Goal: Transaction & Acquisition: Book appointment/travel/reservation

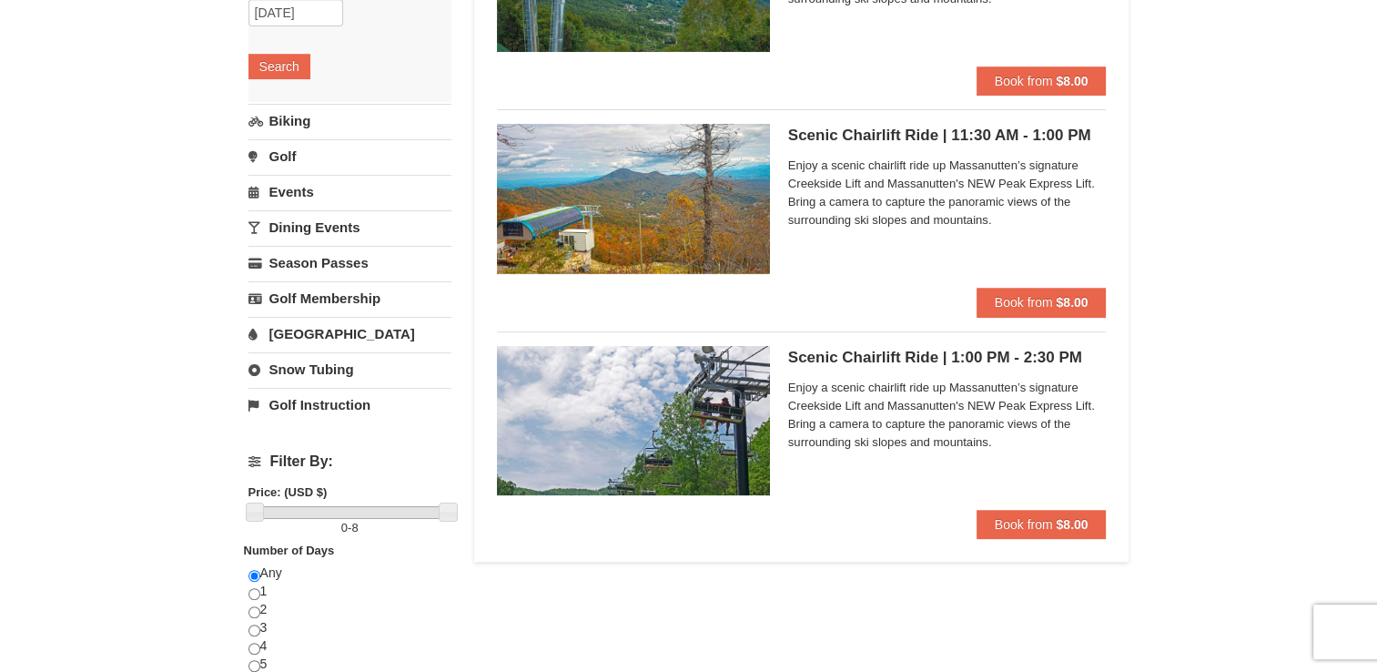
scroll to position [302, 0]
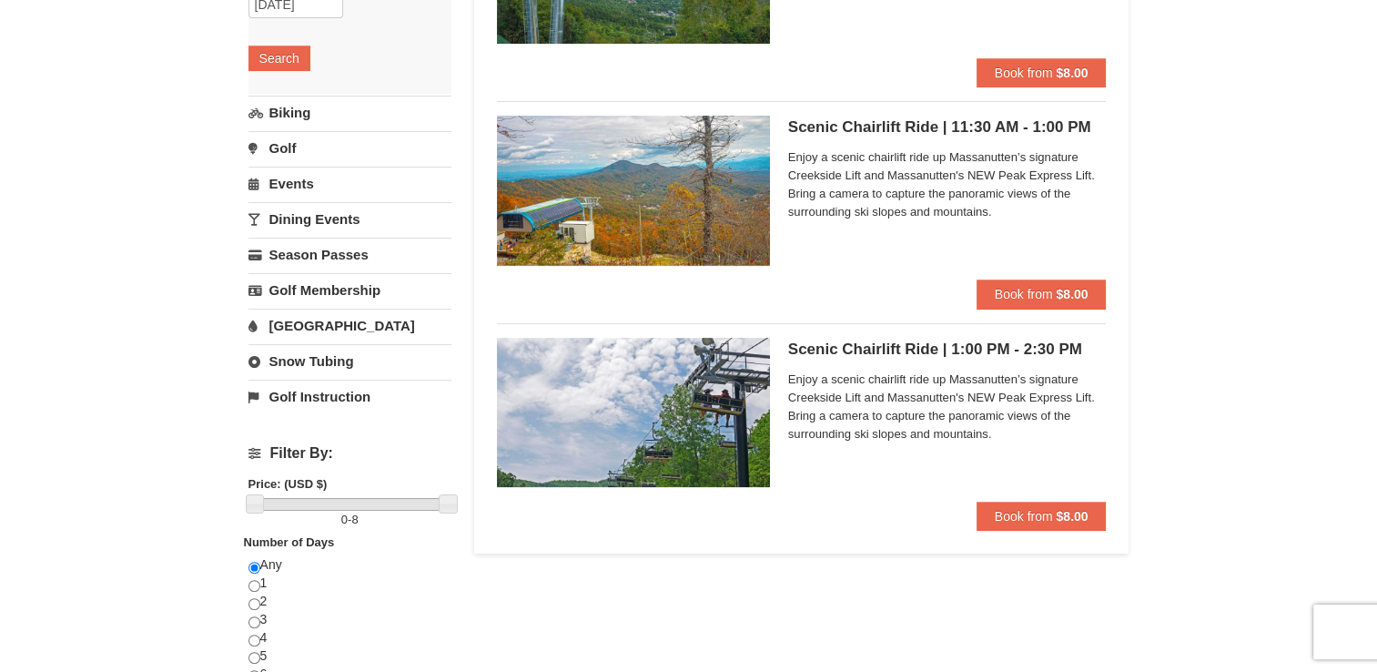
click at [752, 423] on img at bounding box center [633, 412] width 273 height 149
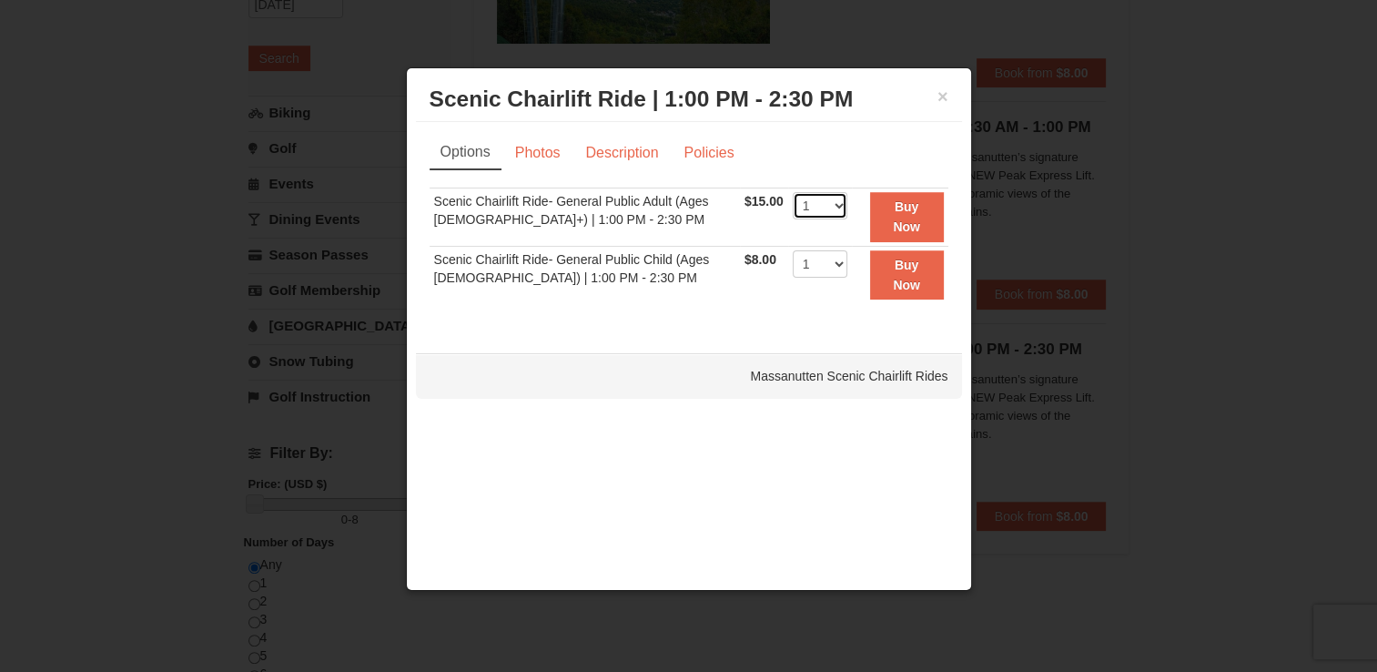
click at [828, 203] on select "1 2 3 4 5 6 7 8 9 10 11 12 13 14 15 16 17 18 19 20 21 22" at bounding box center [820, 205] width 55 height 27
select select "2"
click at [793, 192] on select "1 2 3 4 5 6 7 8 9 10 11 12 13 14 15 16 17 18 19 20 21 22" at bounding box center [820, 205] width 55 height 27
click at [535, 139] on link "Photos" at bounding box center [537, 153] width 69 height 35
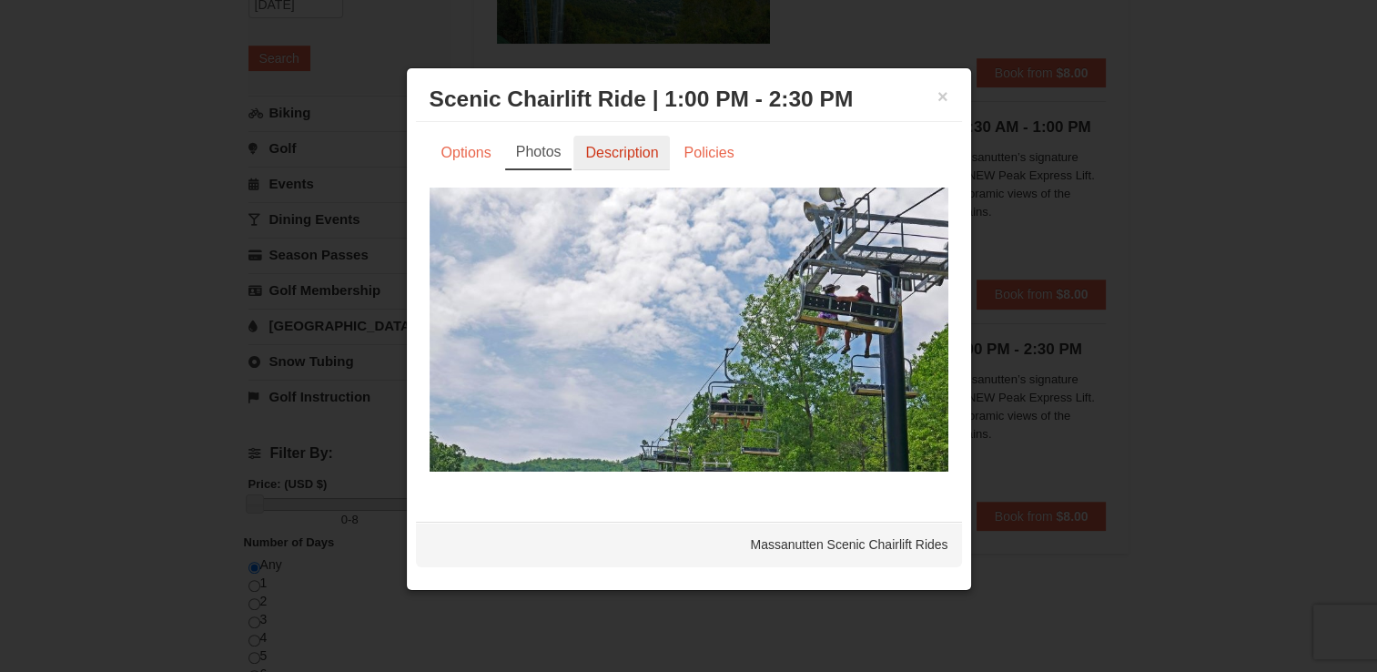
click at [595, 155] on link "Description" at bounding box center [621, 153] width 96 height 35
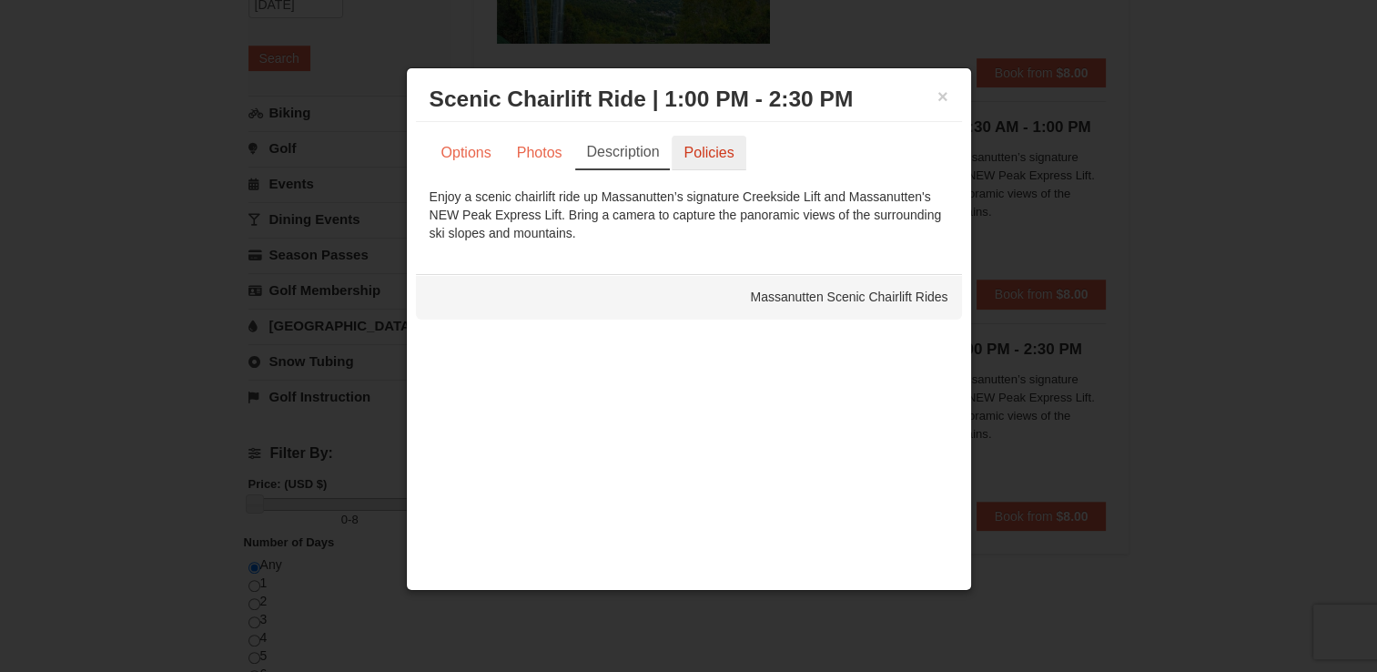
click at [713, 153] on link "Policies" at bounding box center [709, 153] width 74 height 35
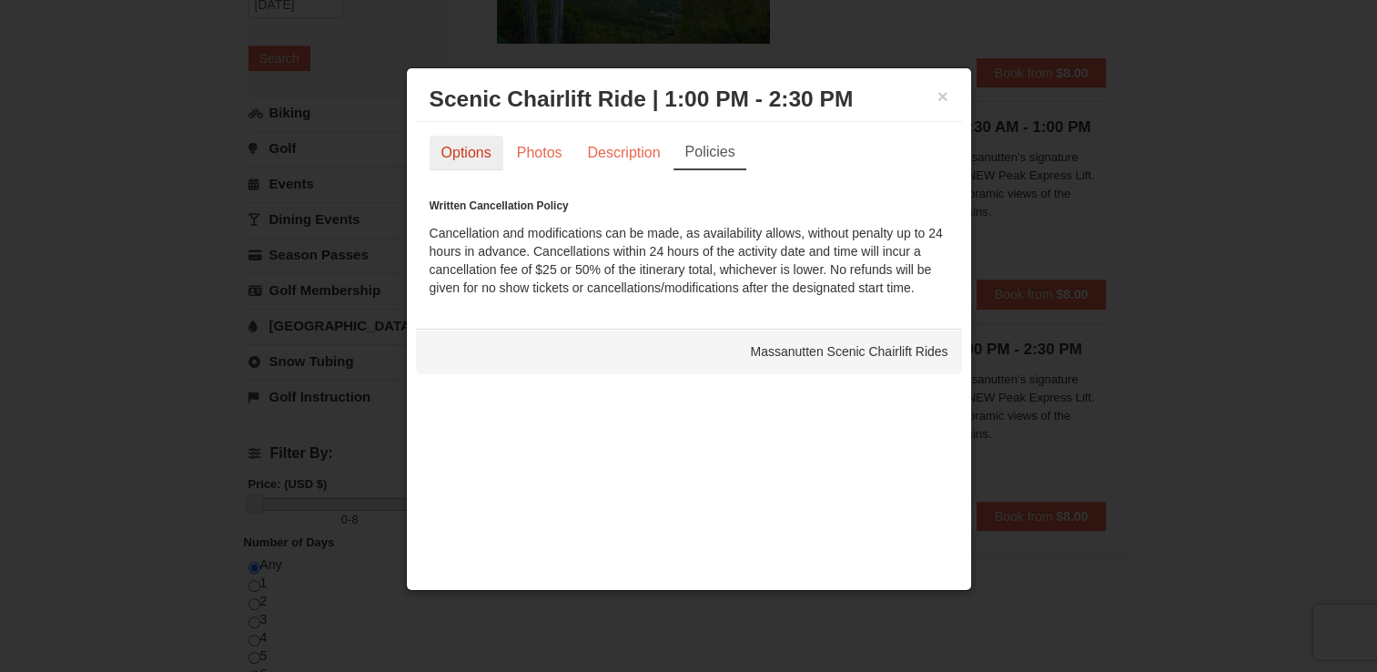
click at [481, 157] on link "Options" at bounding box center [467, 153] width 74 height 35
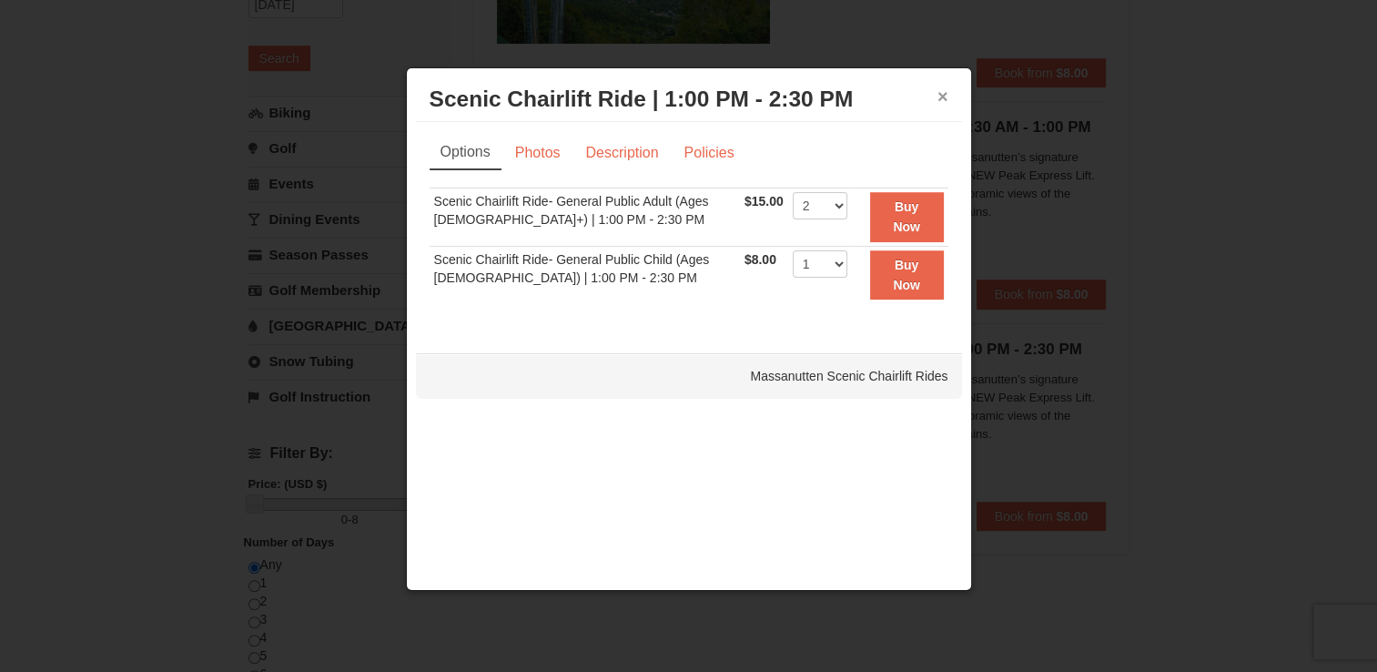
click at [940, 98] on button "×" at bounding box center [942, 96] width 11 height 18
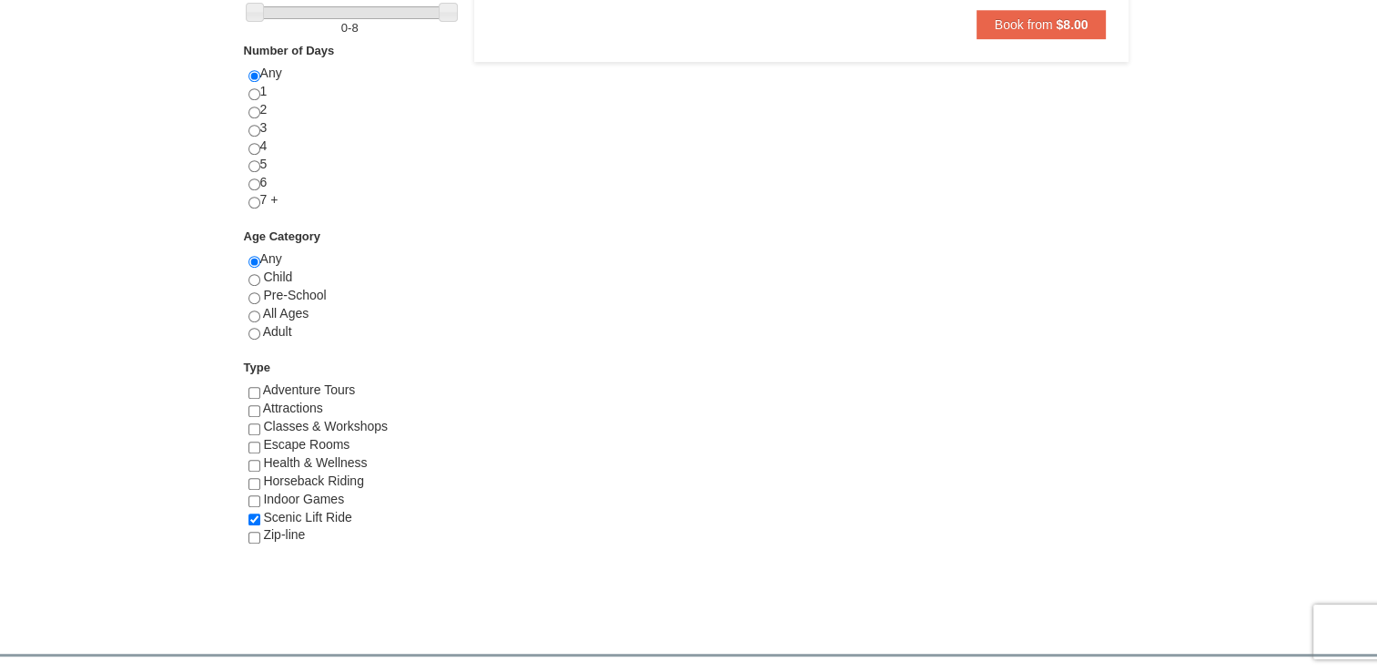
scroll to position [801, 0]
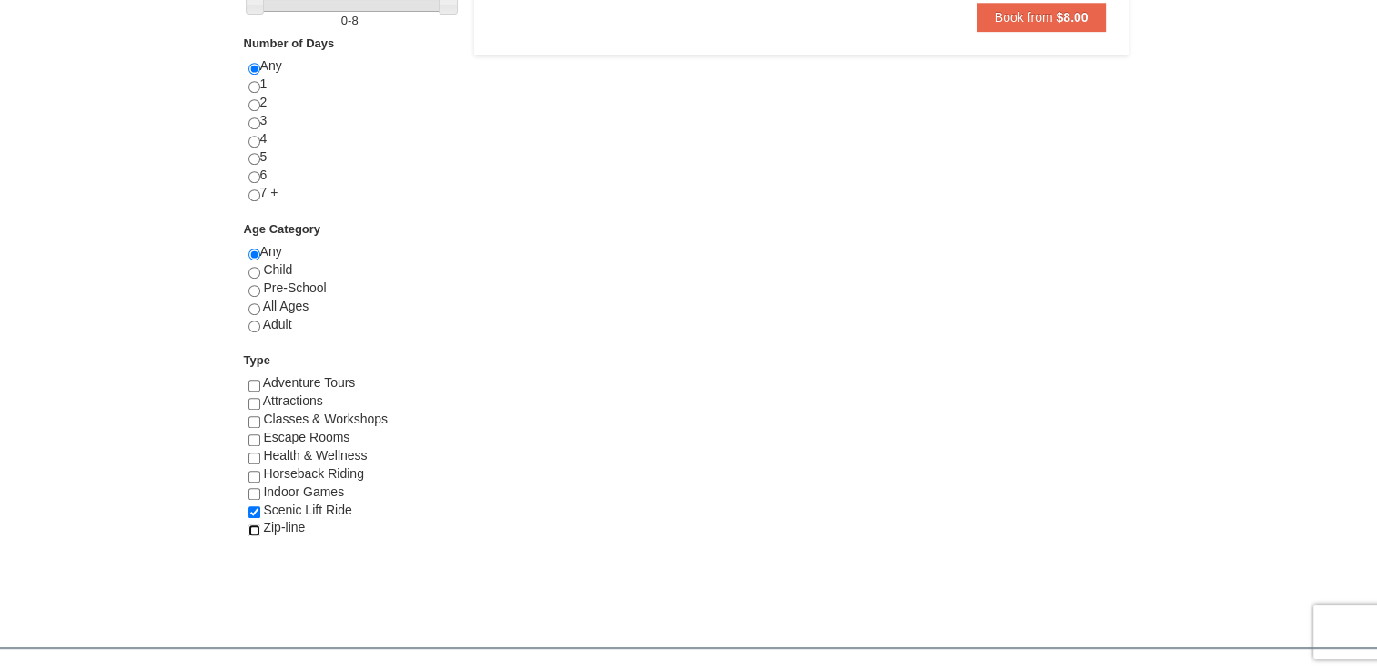
click at [255, 526] on input "checkbox" at bounding box center [254, 530] width 12 height 12
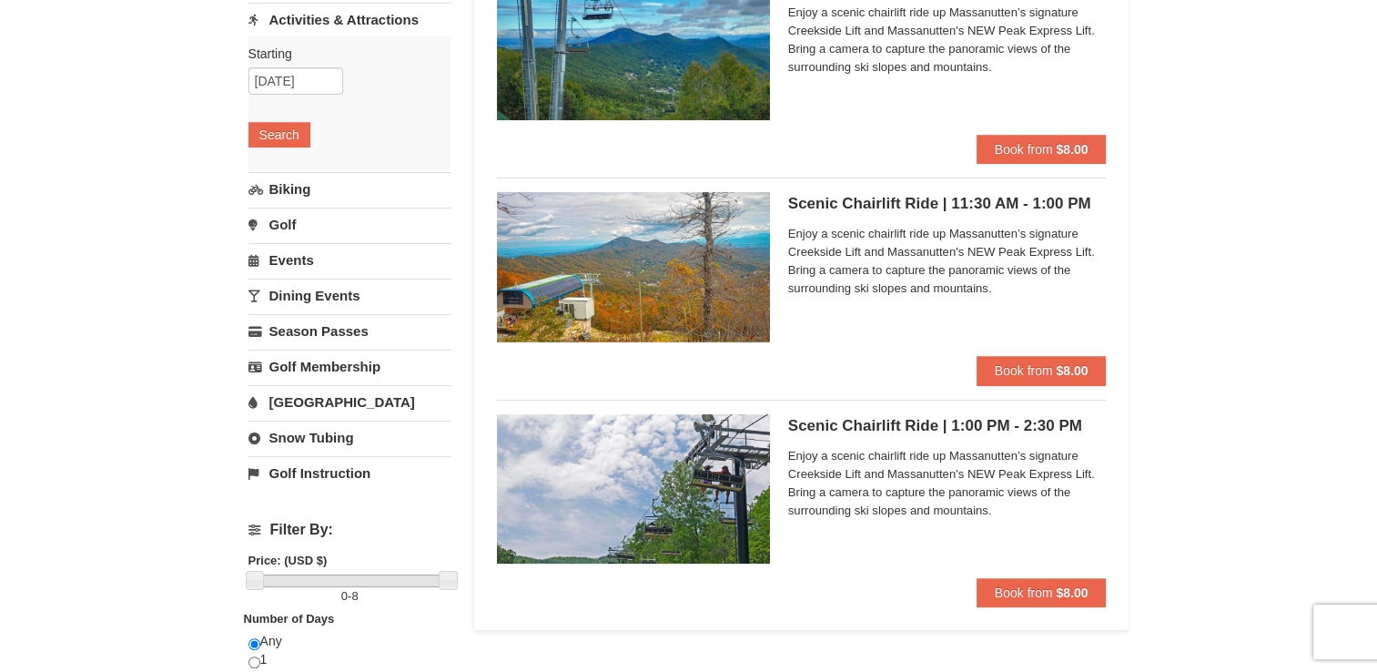
scroll to position [0, 0]
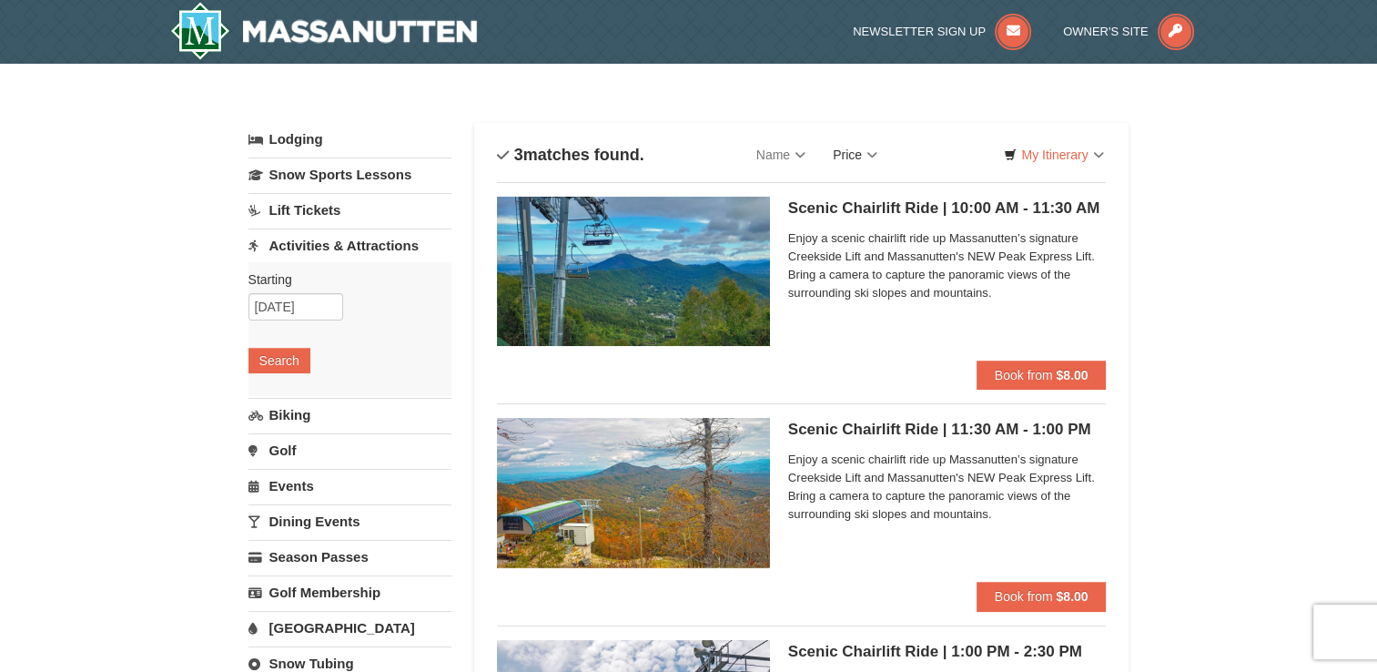
click at [850, 160] on link "Price" at bounding box center [855, 155] width 72 height 36
click at [1158, 35] on icon at bounding box center [1176, 32] width 36 height 36
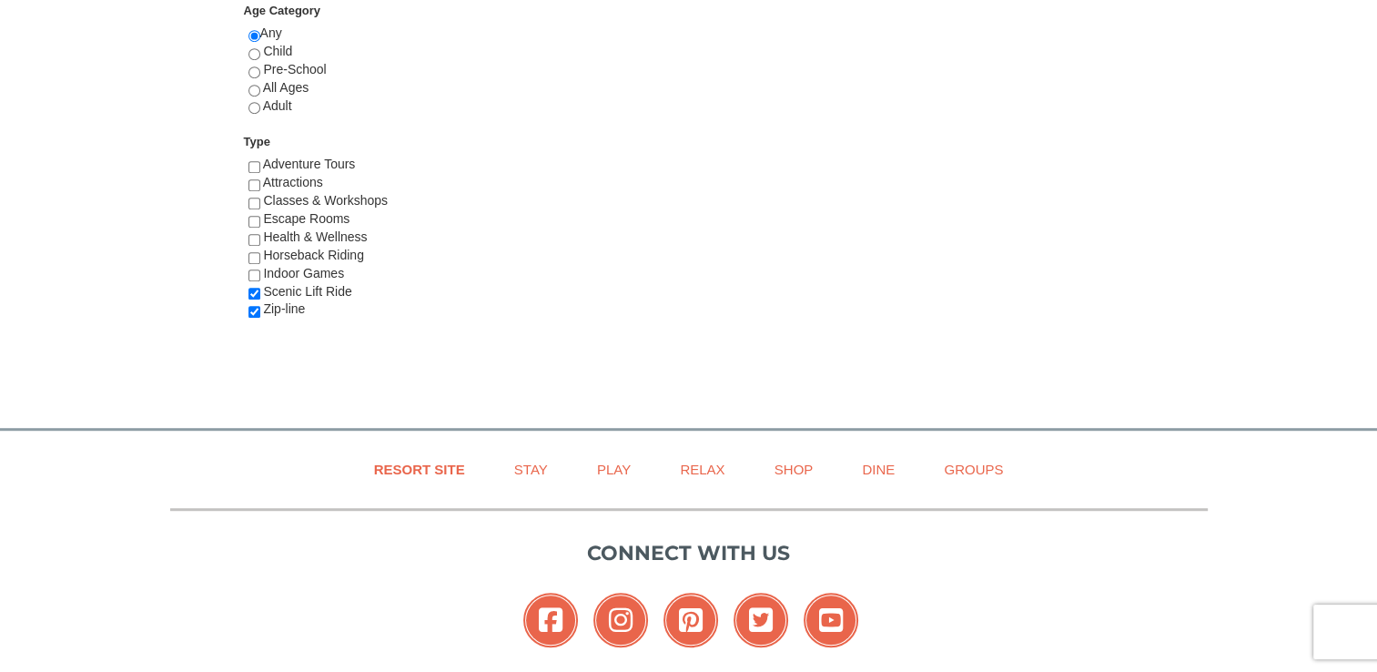
scroll to position [950, 0]
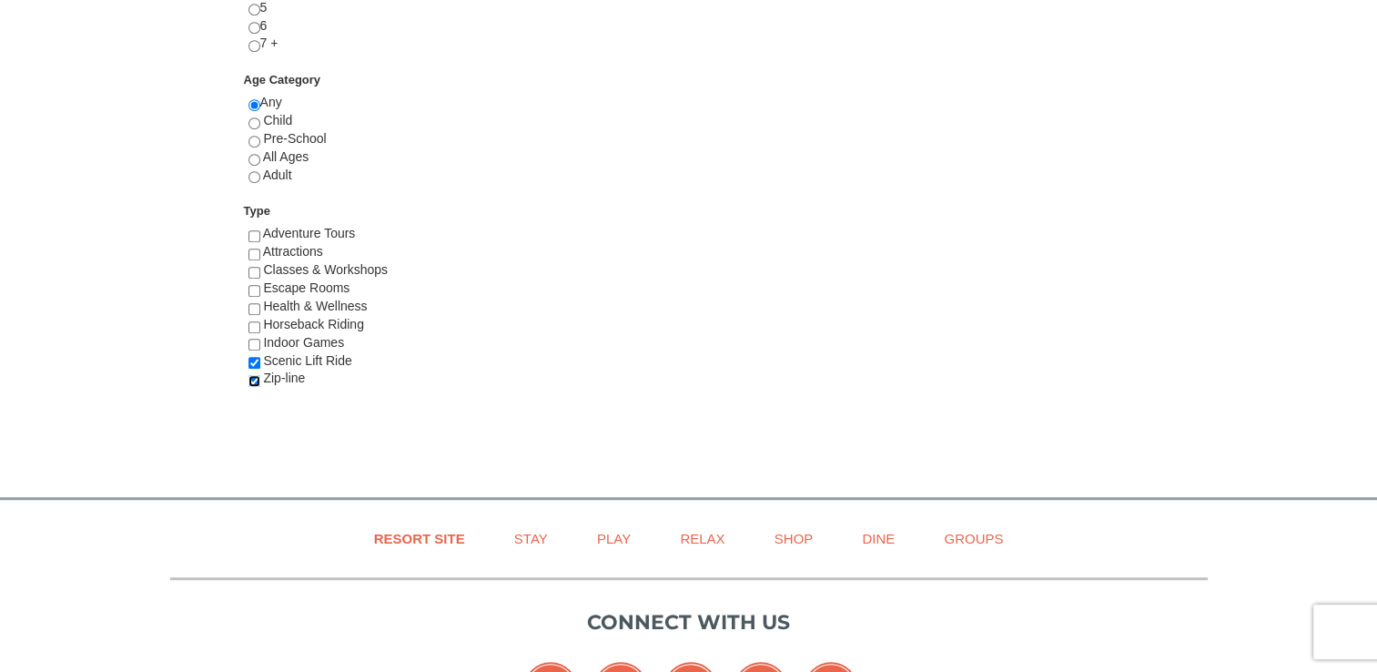
click at [258, 375] on input "checkbox" at bounding box center [254, 381] width 12 height 12
checkbox input "false"
click at [249, 353] on div "Scenic Lift Ride" at bounding box center [349, 361] width 203 height 18
click at [312, 324] on span "Horseback Riding" at bounding box center [313, 324] width 101 height 15
click at [248, 323] on input "checkbox" at bounding box center [254, 327] width 12 height 12
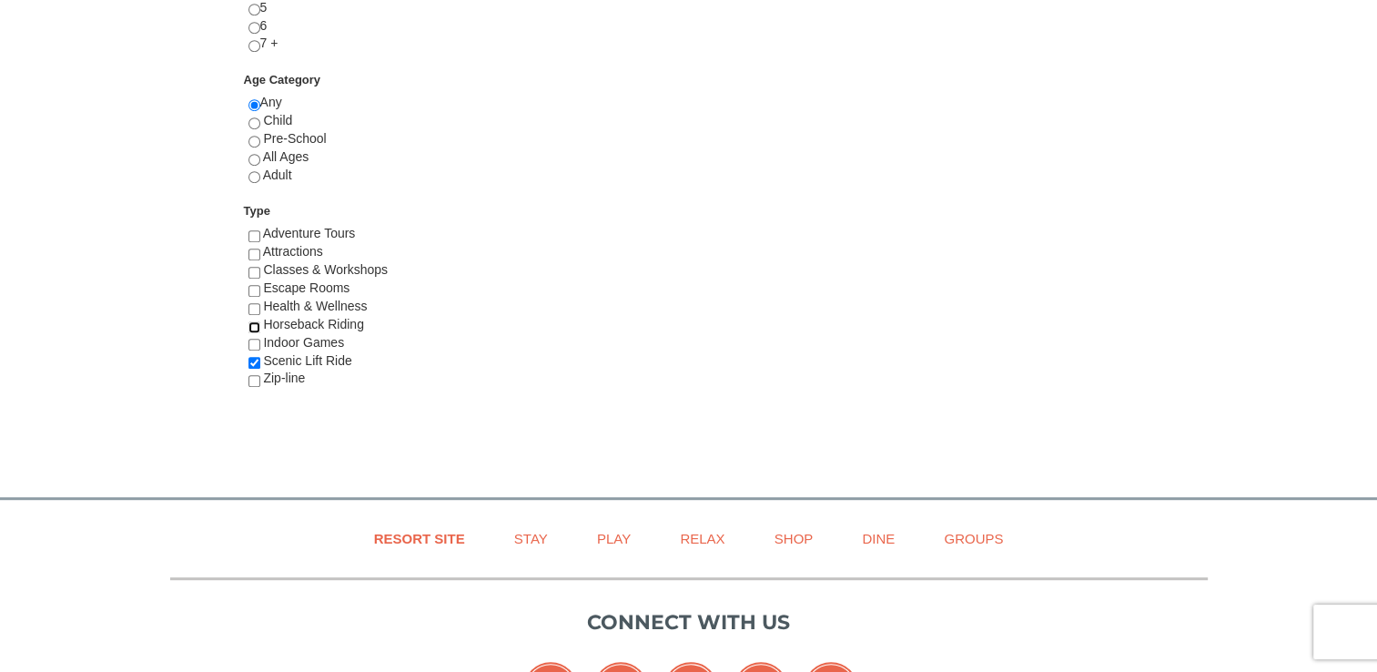
checkbox input "true"
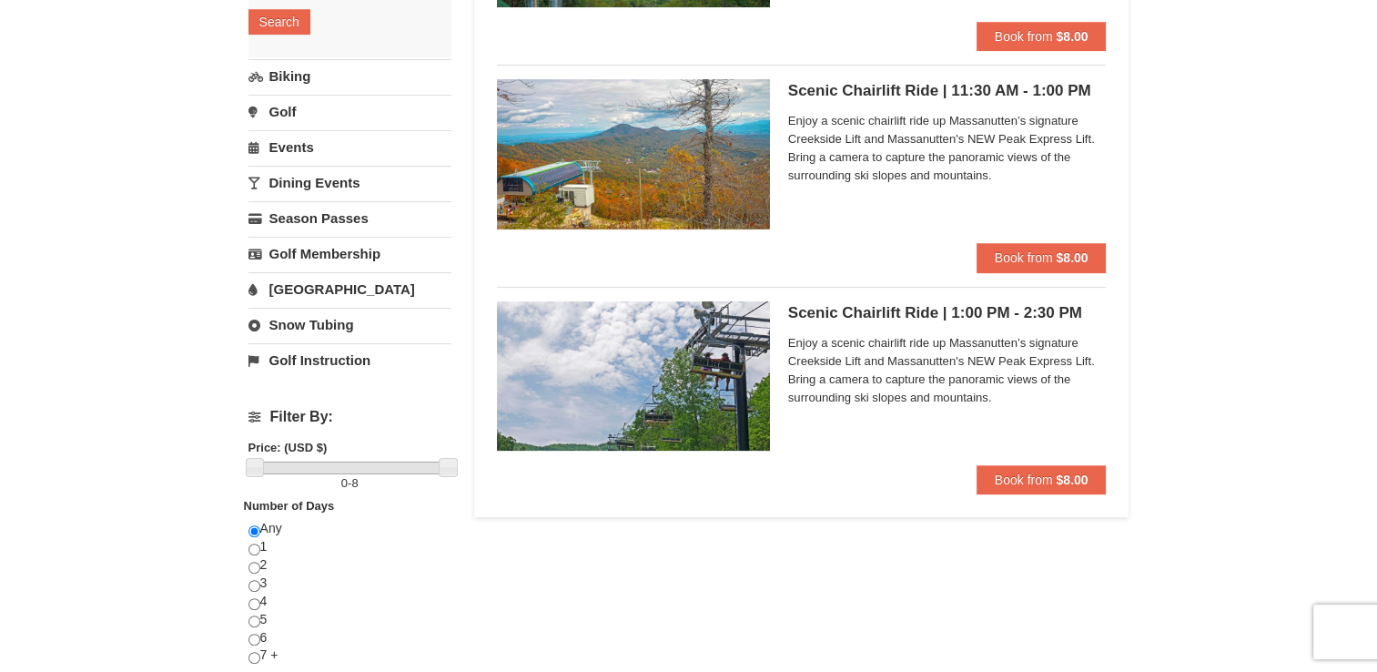
scroll to position [394, 0]
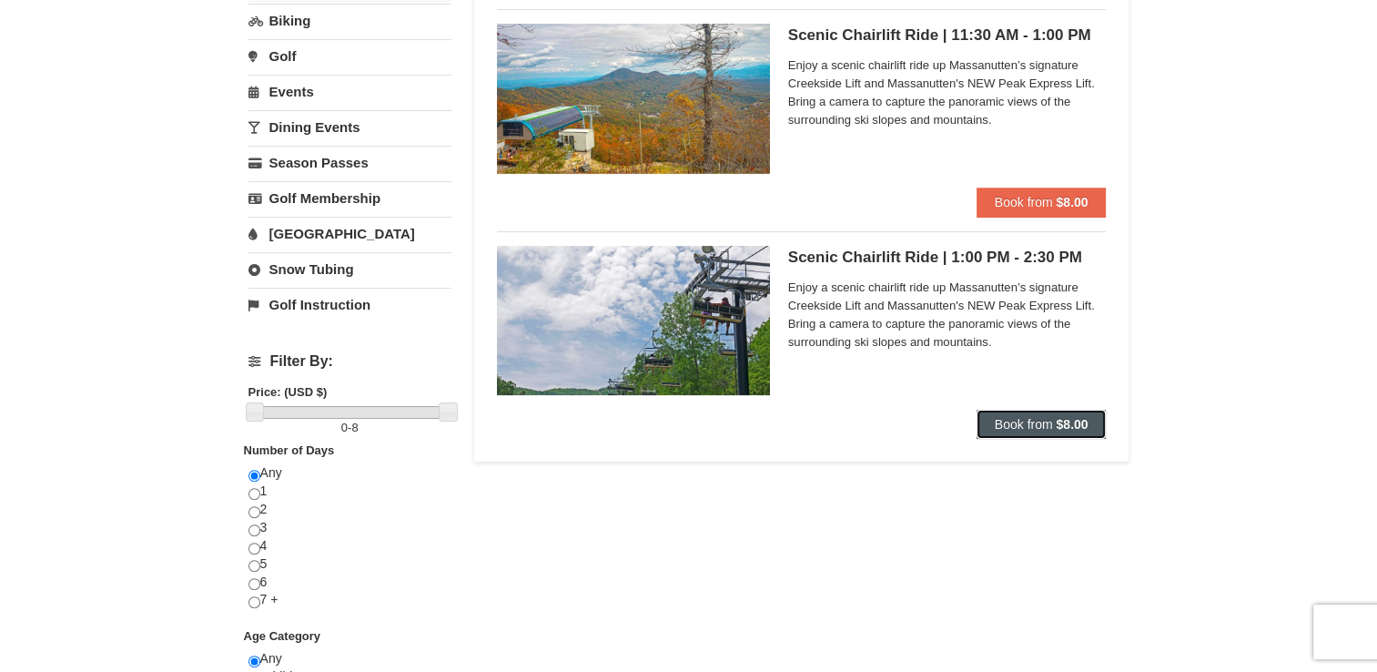
click at [1029, 436] on button "Book from $8.00" at bounding box center [1042, 424] width 130 height 29
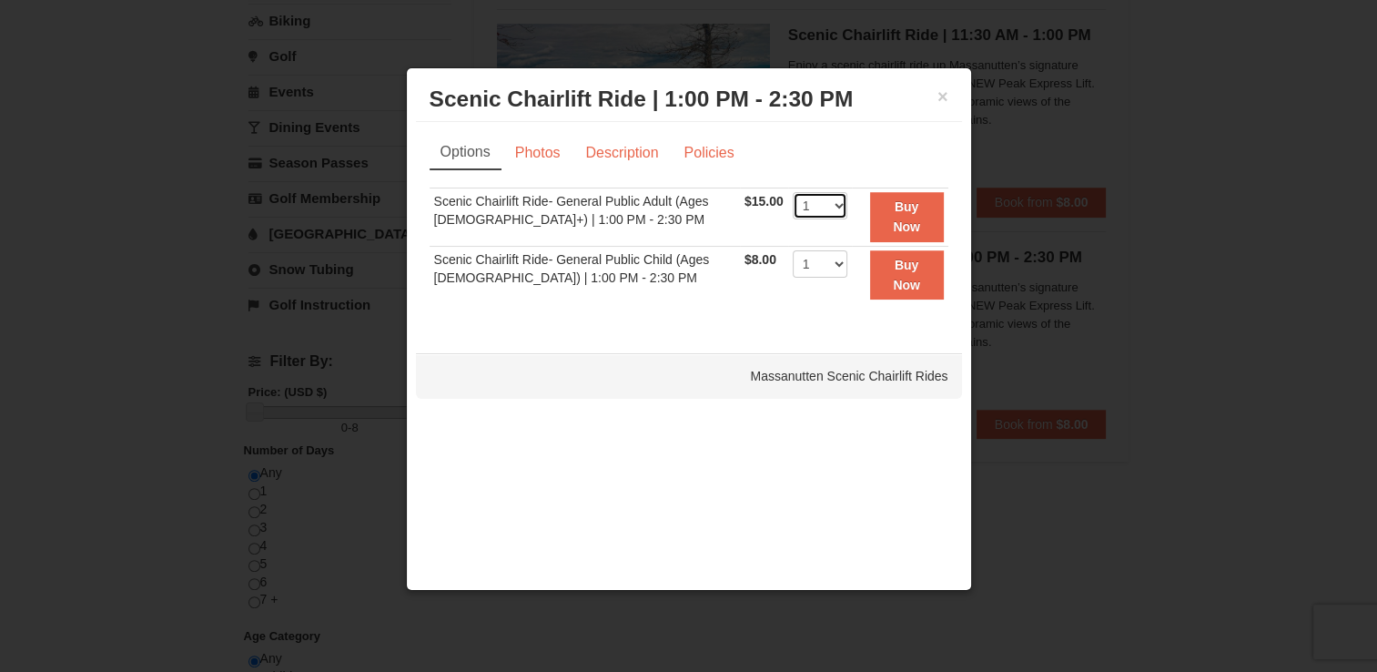
click at [817, 207] on select "1 2 3 4 5 6 7 8 9 10 11 12 13 14 15 16 17 18 19 20 21 22" at bounding box center [820, 205] width 55 height 27
select select "2"
click at [793, 192] on select "1 2 3 4 5 6 7 8 9 10 11 12 13 14 15 16 17 18 19 20 21 22" at bounding box center [820, 205] width 55 height 27
click at [921, 238] on button "Buy Now" at bounding box center [907, 217] width 74 height 50
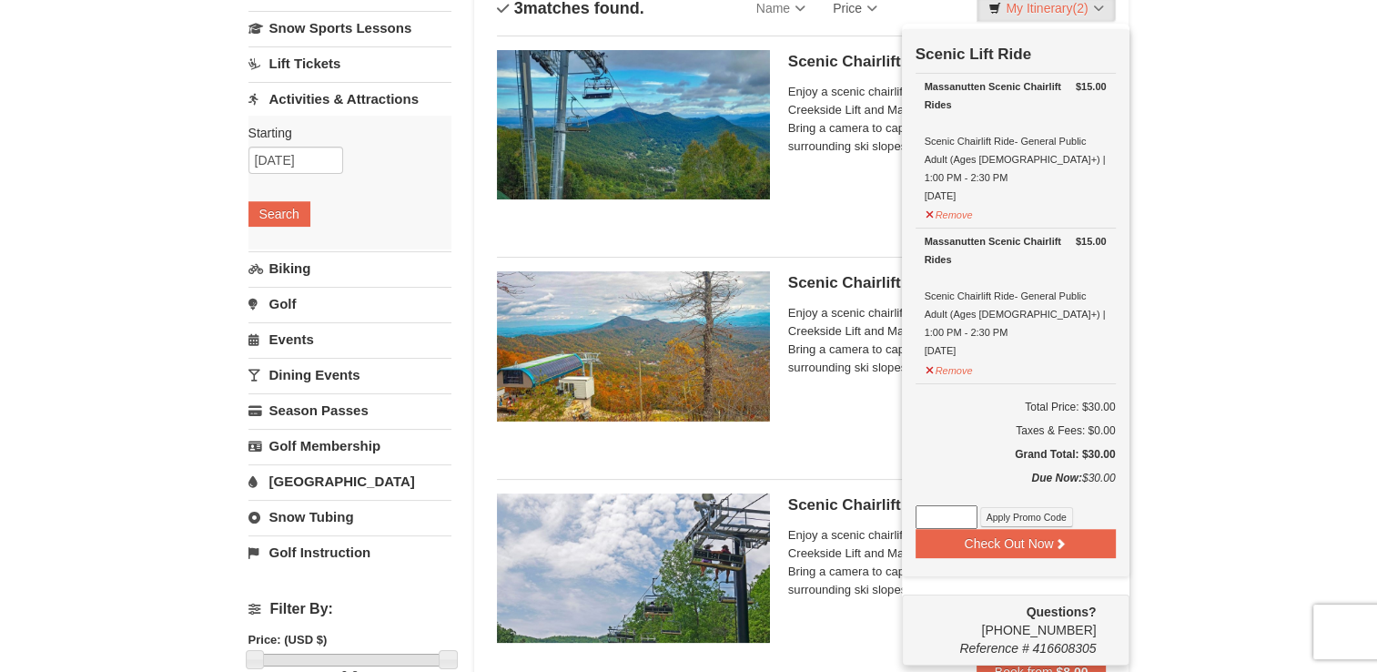
scroll to position [0, 0]
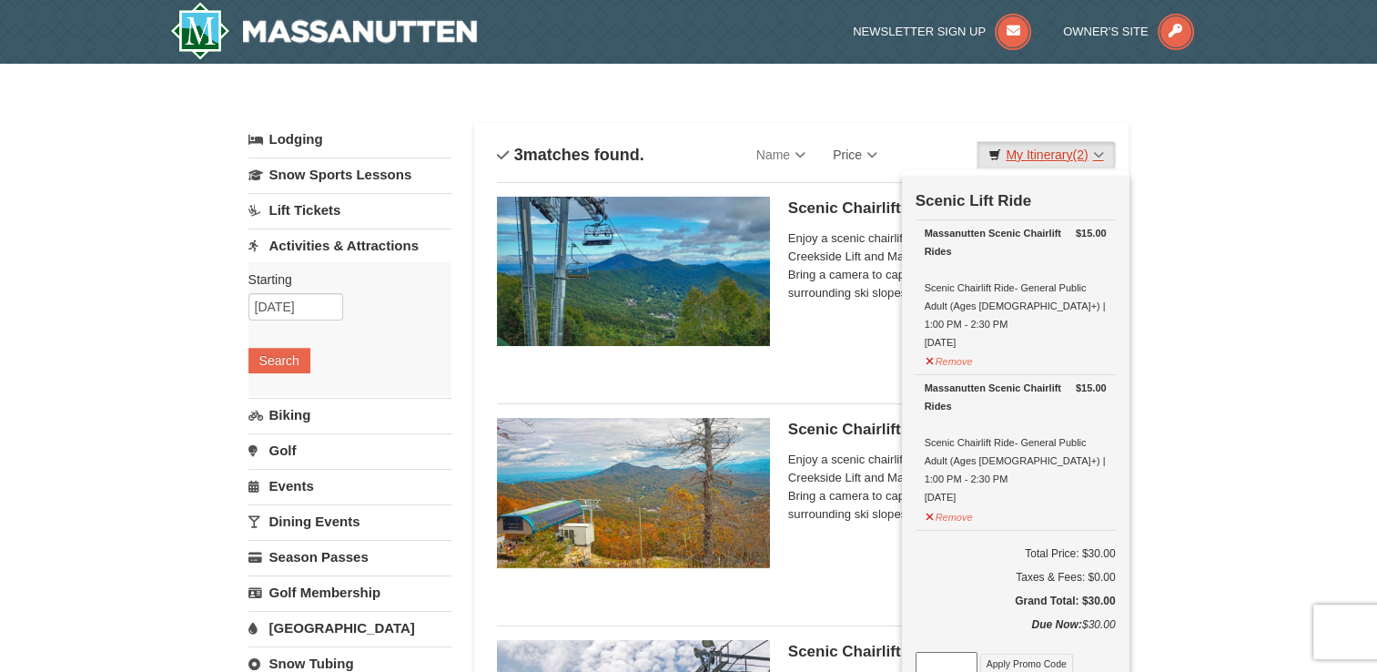
click at [1081, 149] on span "(2)" at bounding box center [1079, 154] width 15 height 15
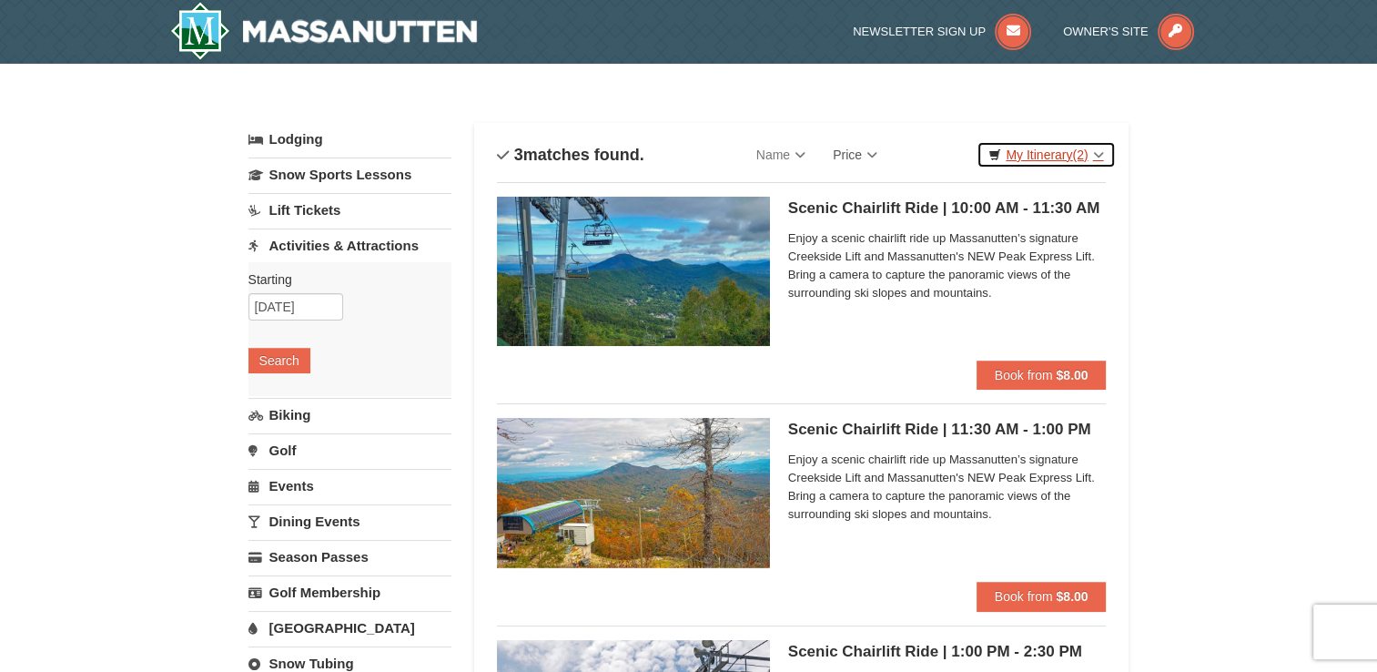
click at [1081, 149] on span "(2)" at bounding box center [1079, 154] width 15 height 15
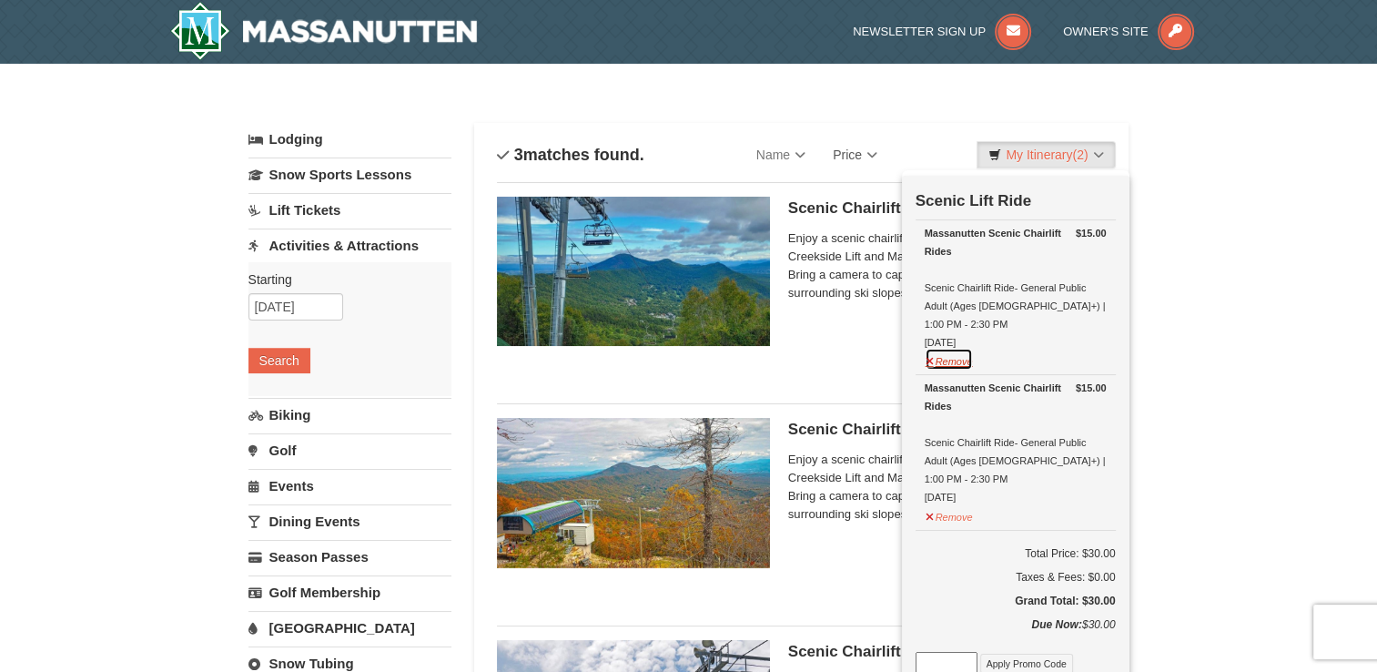
click at [961, 348] on button "Remove" at bounding box center [949, 359] width 49 height 23
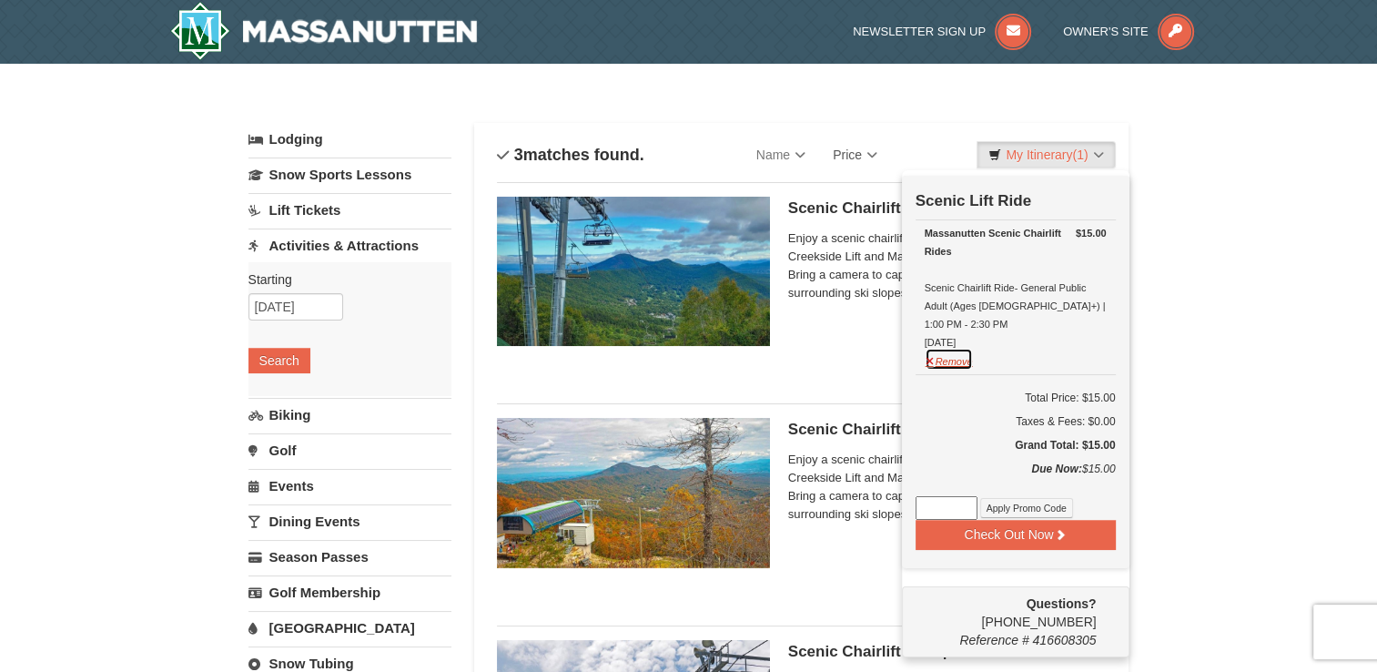
click at [940, 348] on button "Remove" at bounding box center [949, 359] width 49 height 23
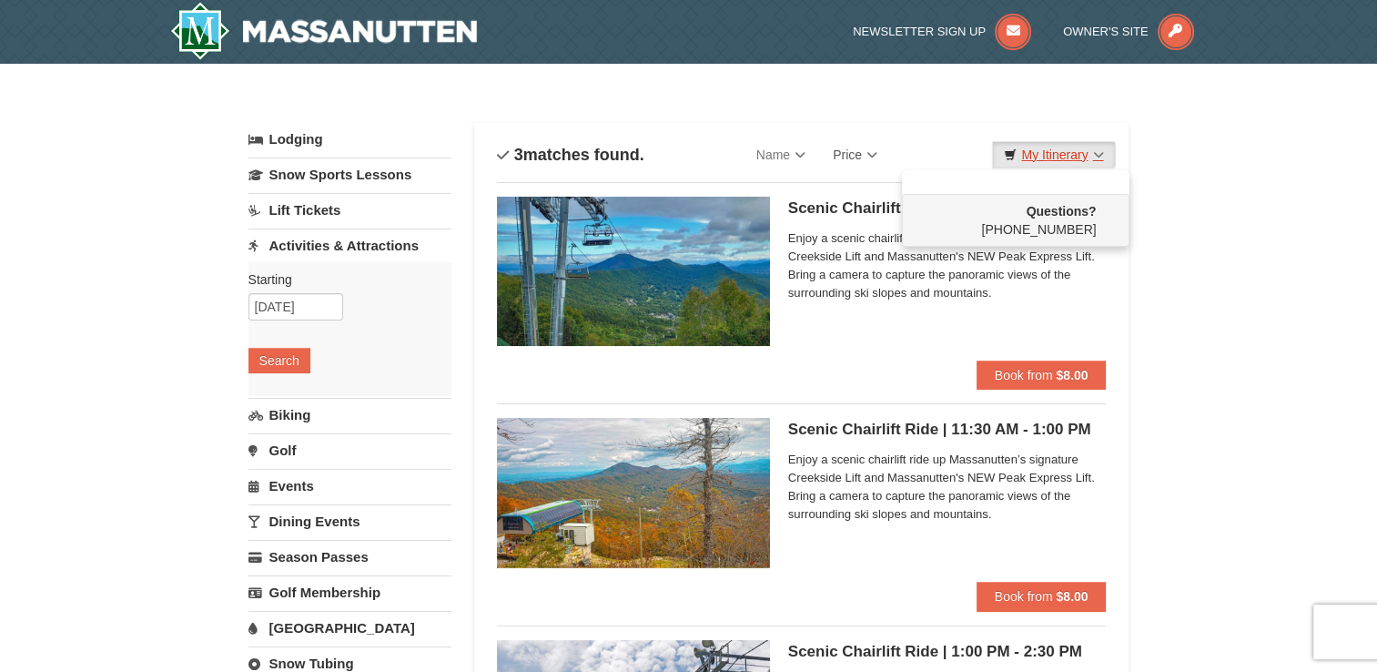
click at [1088, 157] on link "My Itinerary" at bounding box center [1053, 154] width 123 height 27
click at [539, 154] on h4 "3 matches found." at bounding box center [570, 155] width 147 height 18
click at [770, 157] on link "Name" at bounding box center [781, 155] width 76 height 36
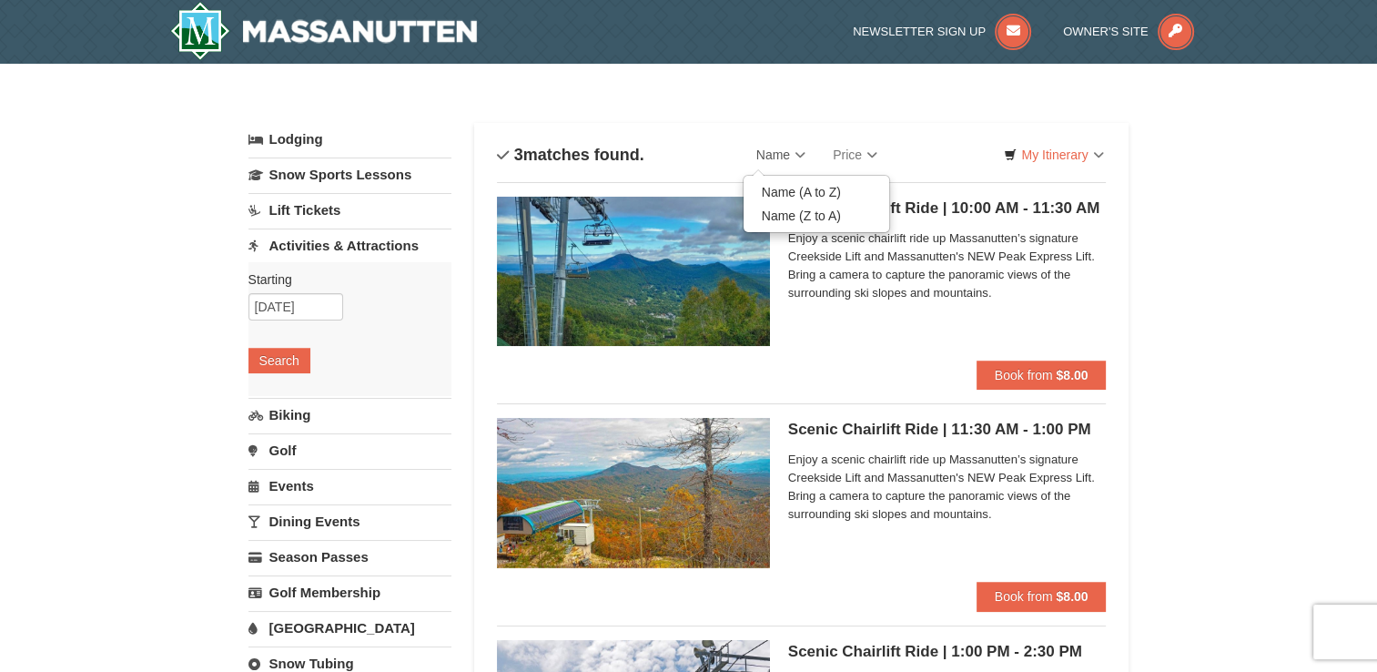
click at [770, 157] on link "Name" at bounding box center [781, 155] width 76 height 36
click at [871, 157] on link "Price" at bounding box center [855, 155] width 72 height 36
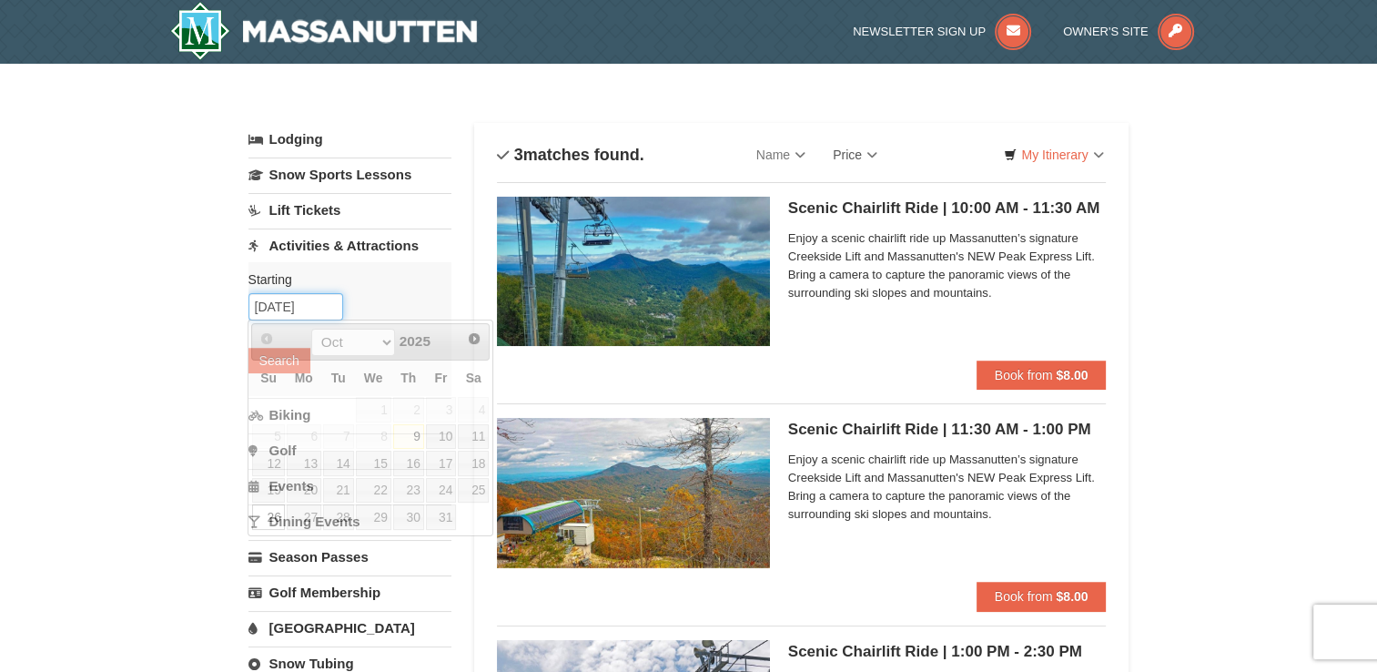
click at [288, 308] on input "10/26/2025" at bounding box center [295, 306] width 95 height 27
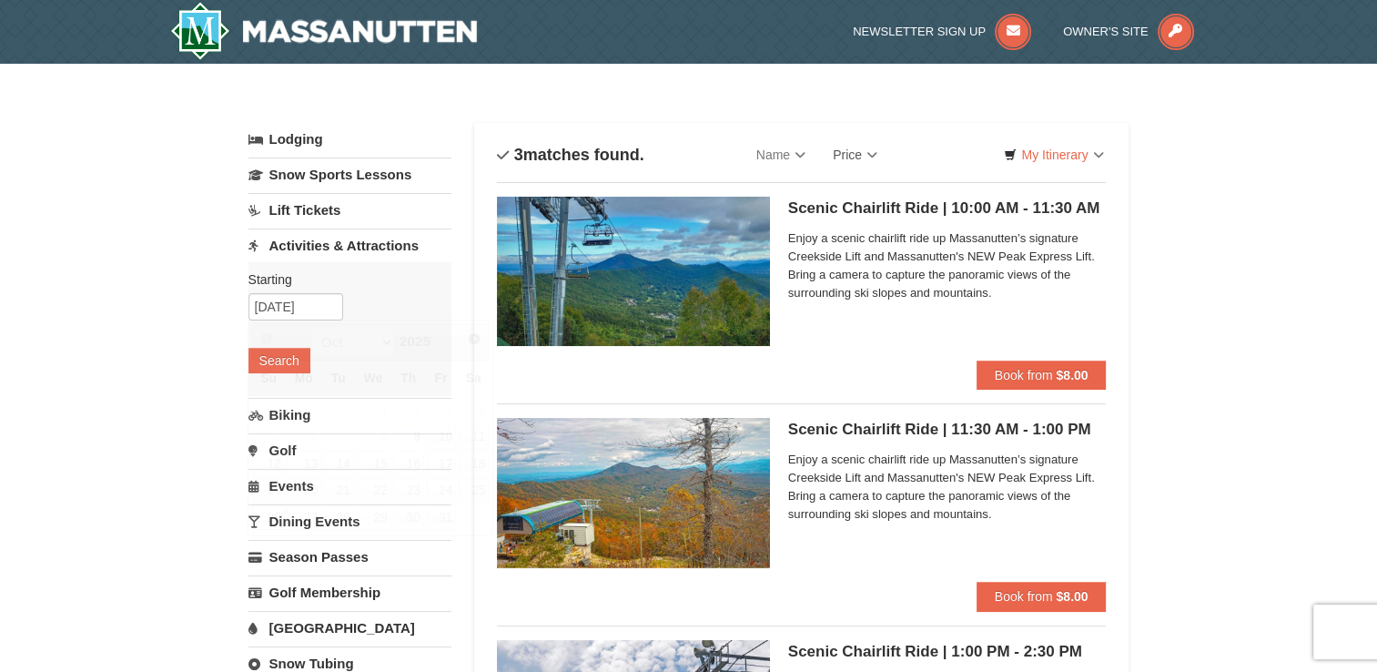
click at [805, 150] on link "Name" at bounding box center [781, 155] width 76 height 36
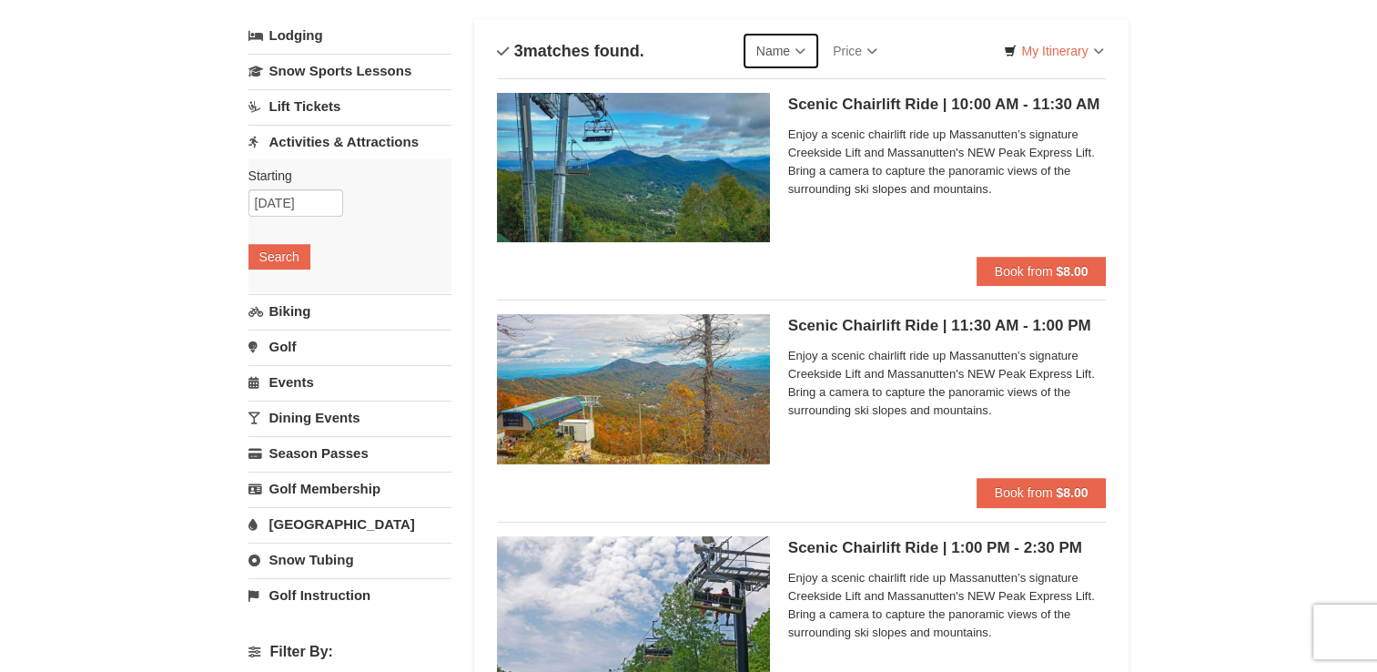
scroll to position [58, 0]
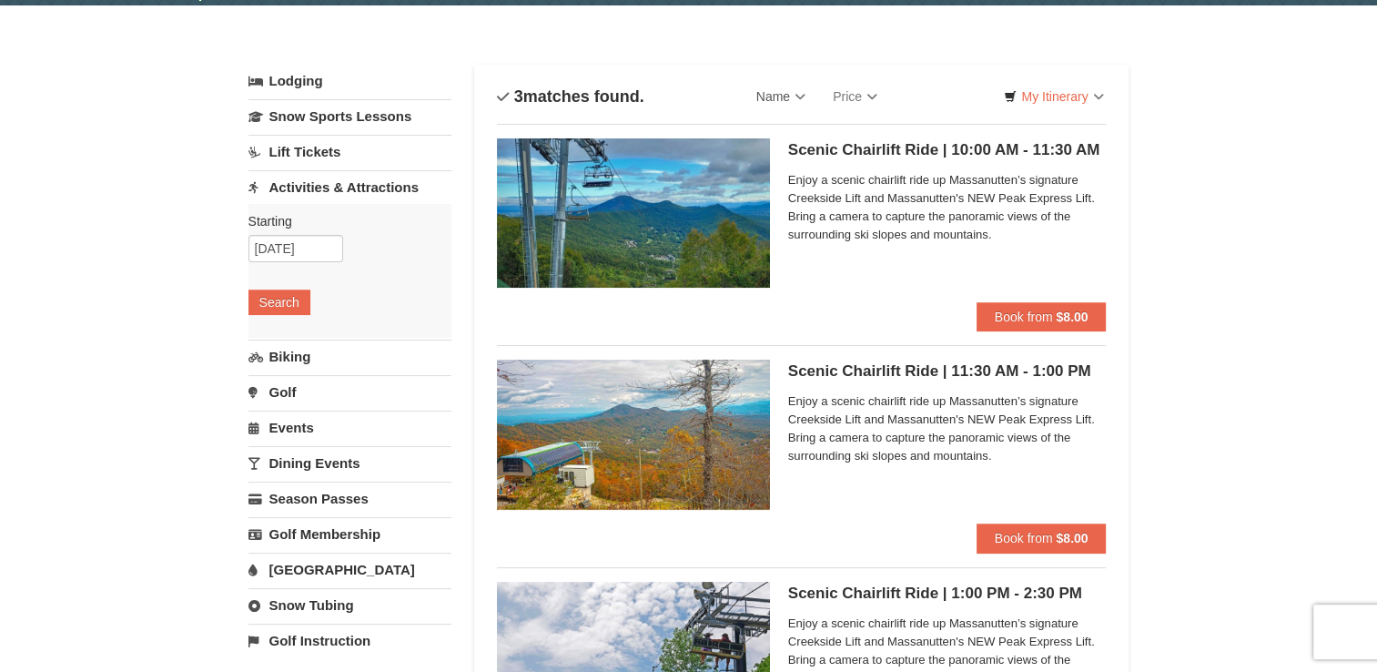
click at [291, 395] on link "Golf" at bounding box center [349, 392] width 203 height 34
click at [285, 370] on button "Search" at bounding box center [279, 372] width 62 height 25
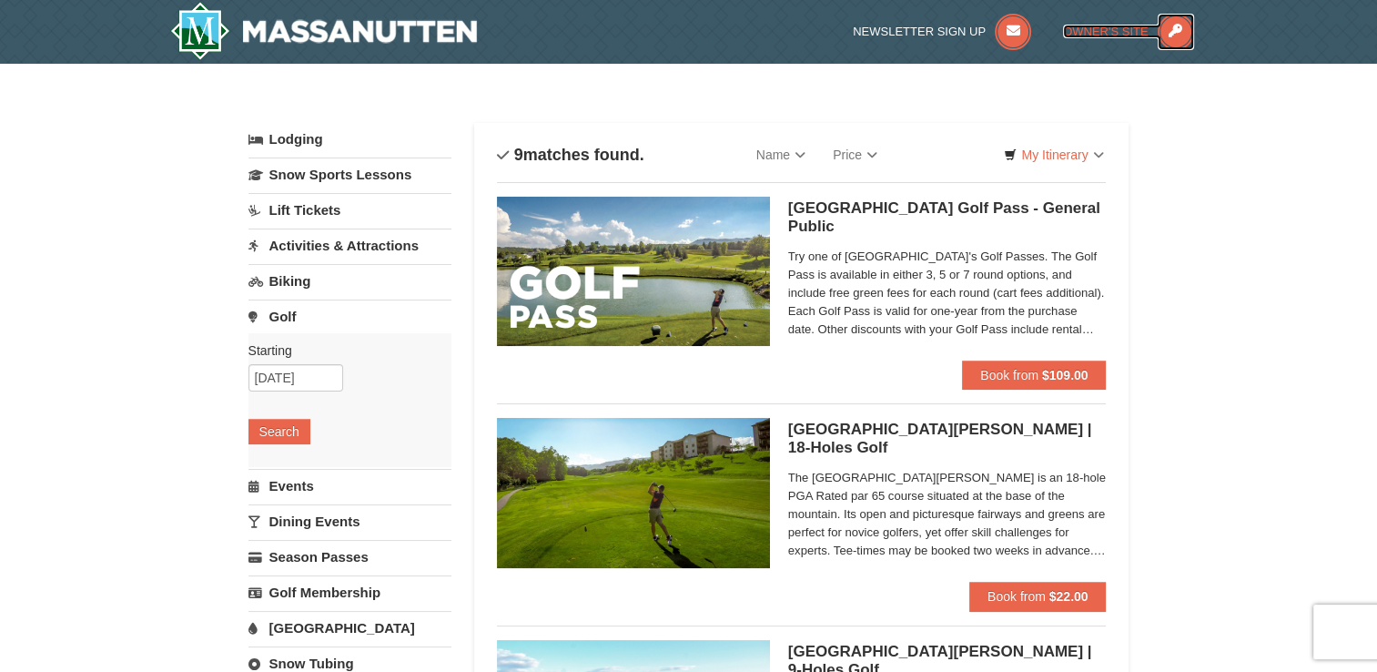
click at [1120, 32] on span "Owner's Site" at bounding box center [1106, 32] width 86 height 14
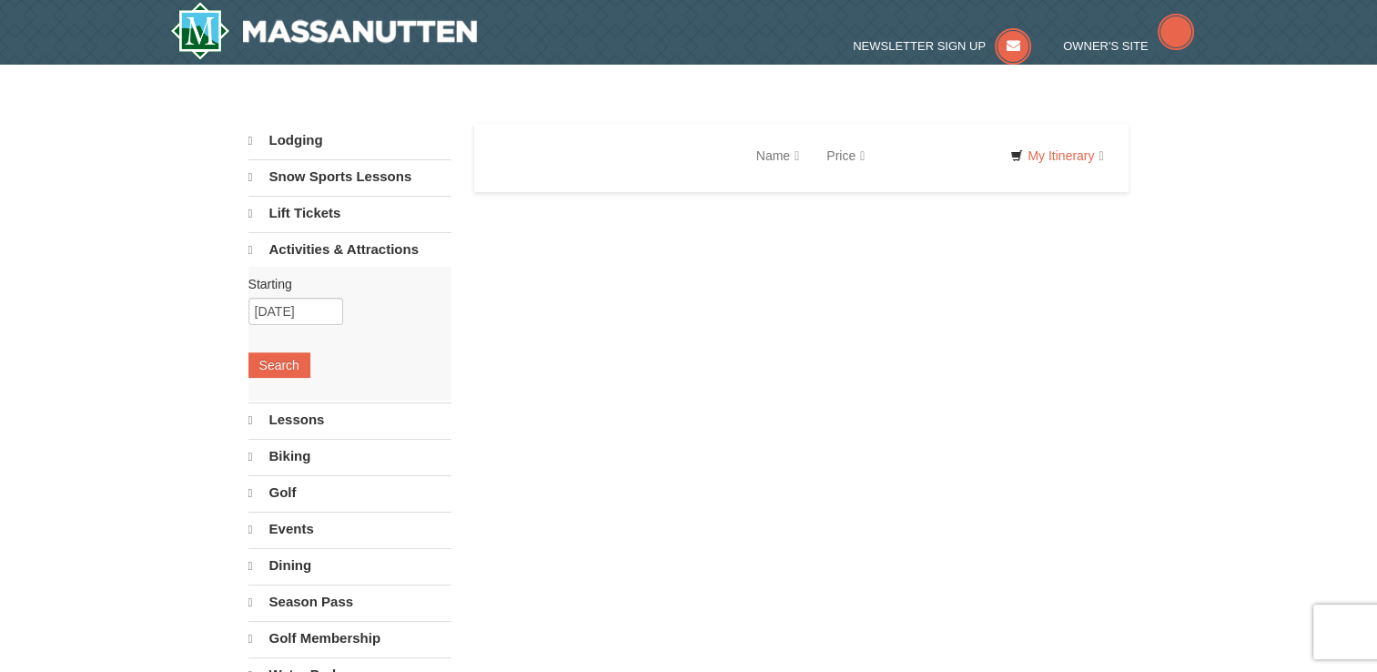
select select "10"
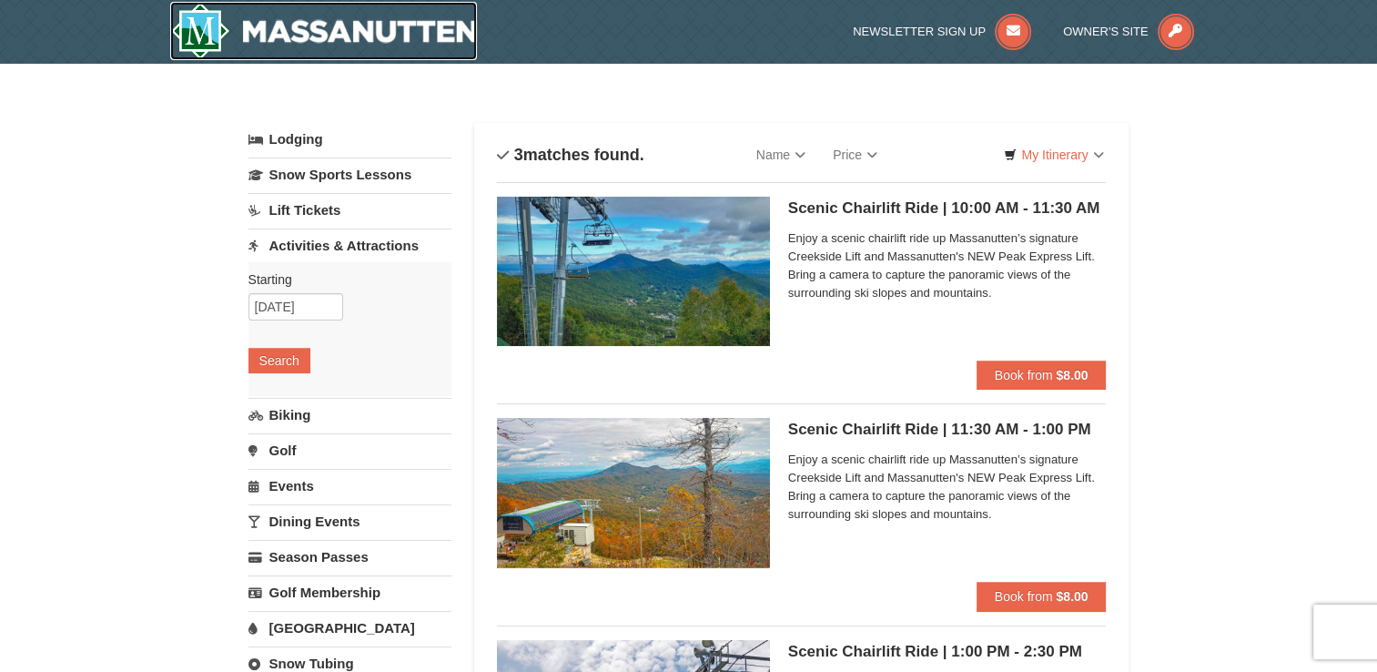
click at [352, 43] on img at bounding box center [324, 31] width 308 height 58
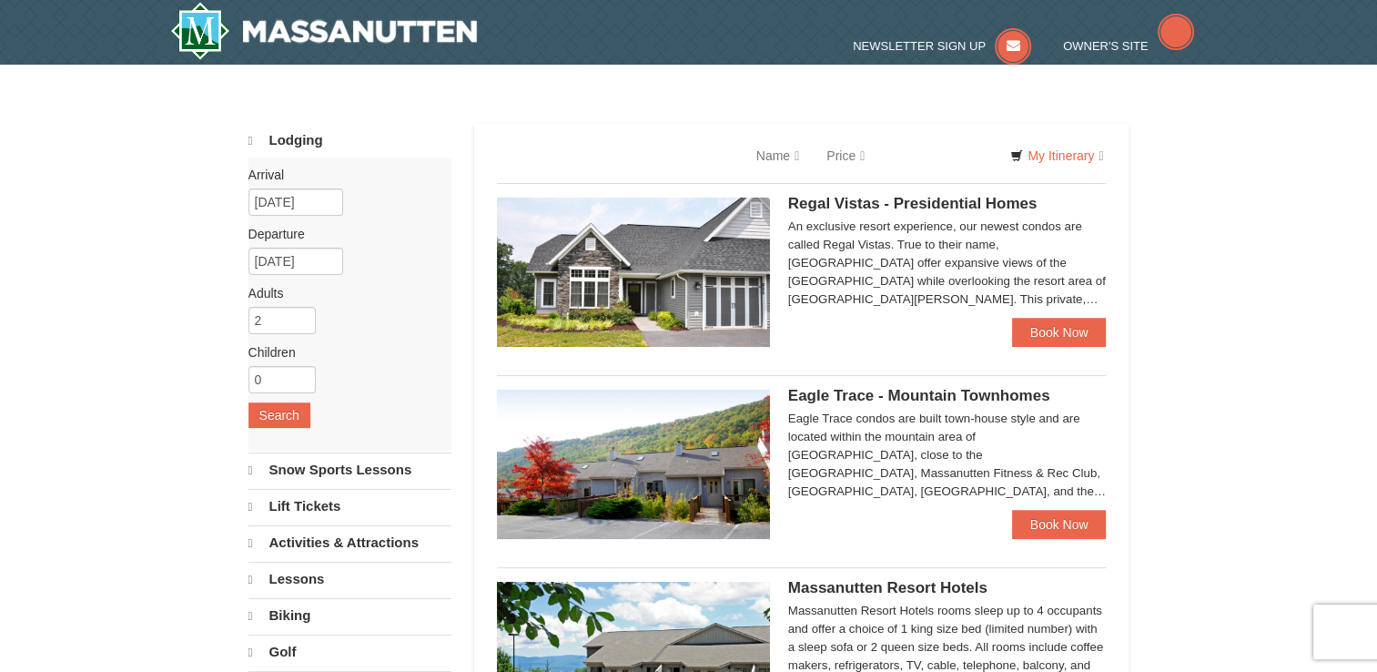
select select "10"
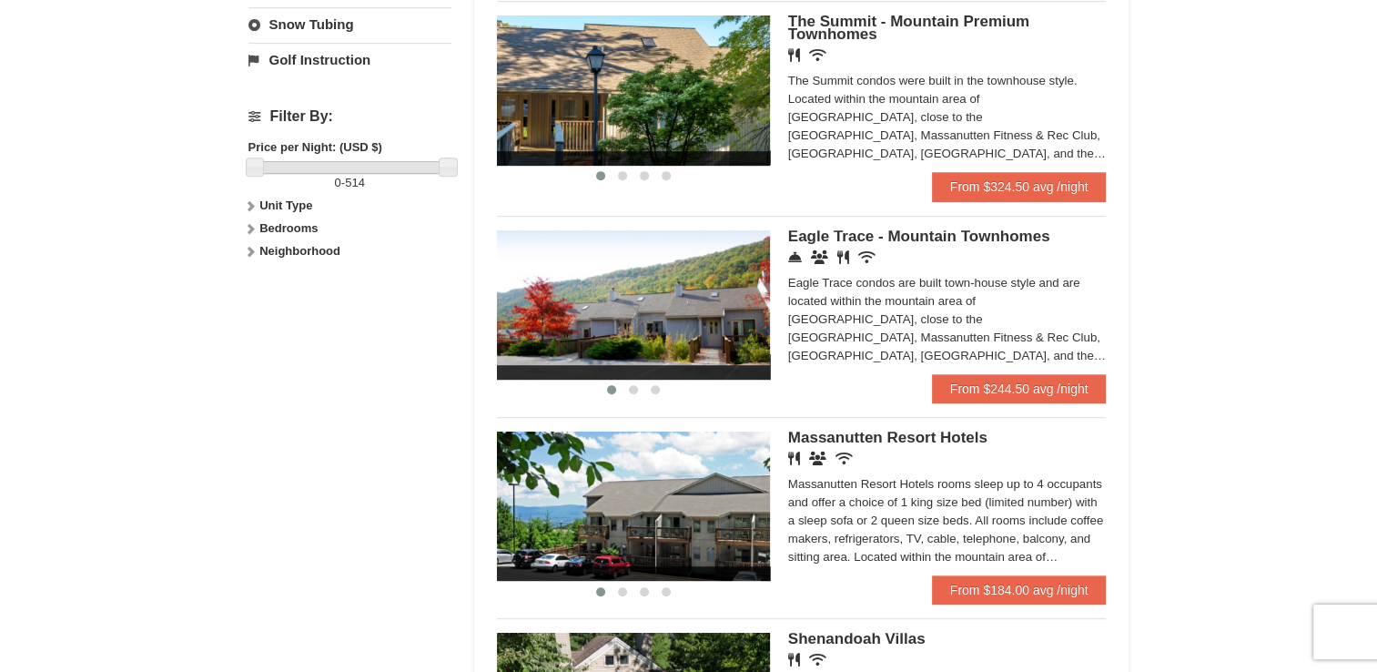
scroll to position [873, 0]
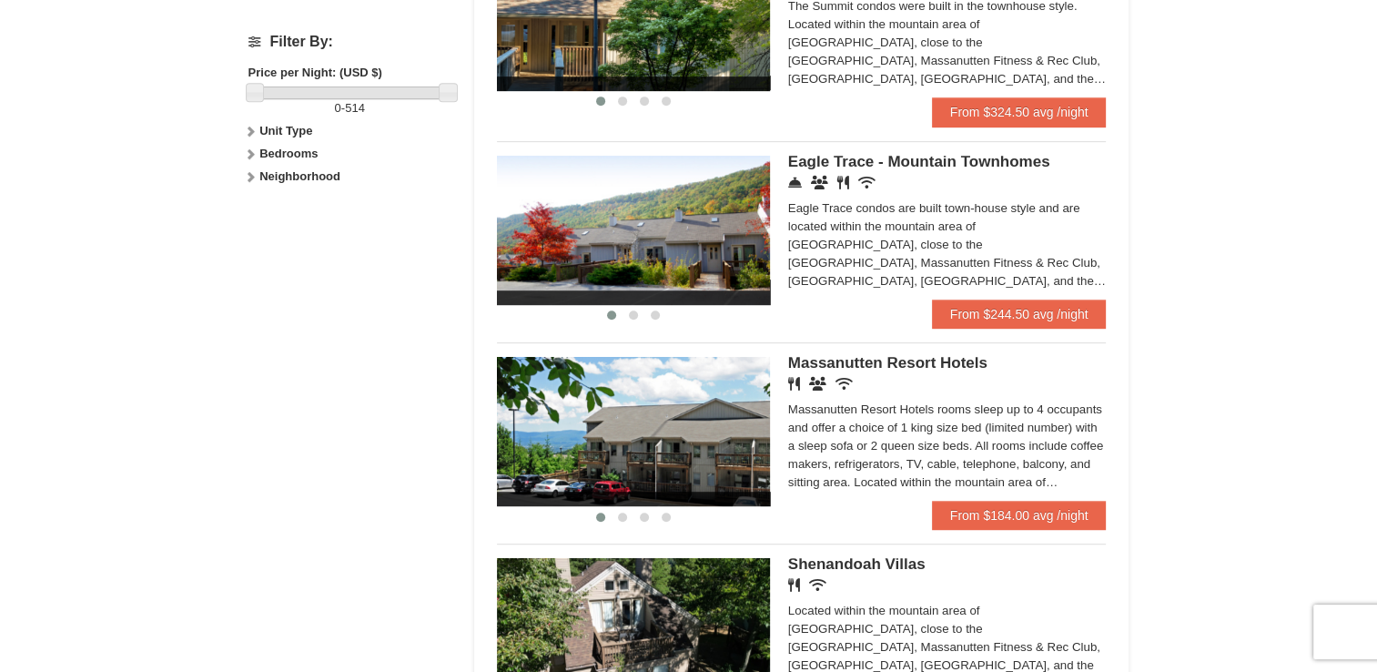
click at [643, 601] on img at bounding box center [633, 632] width 273 height 149
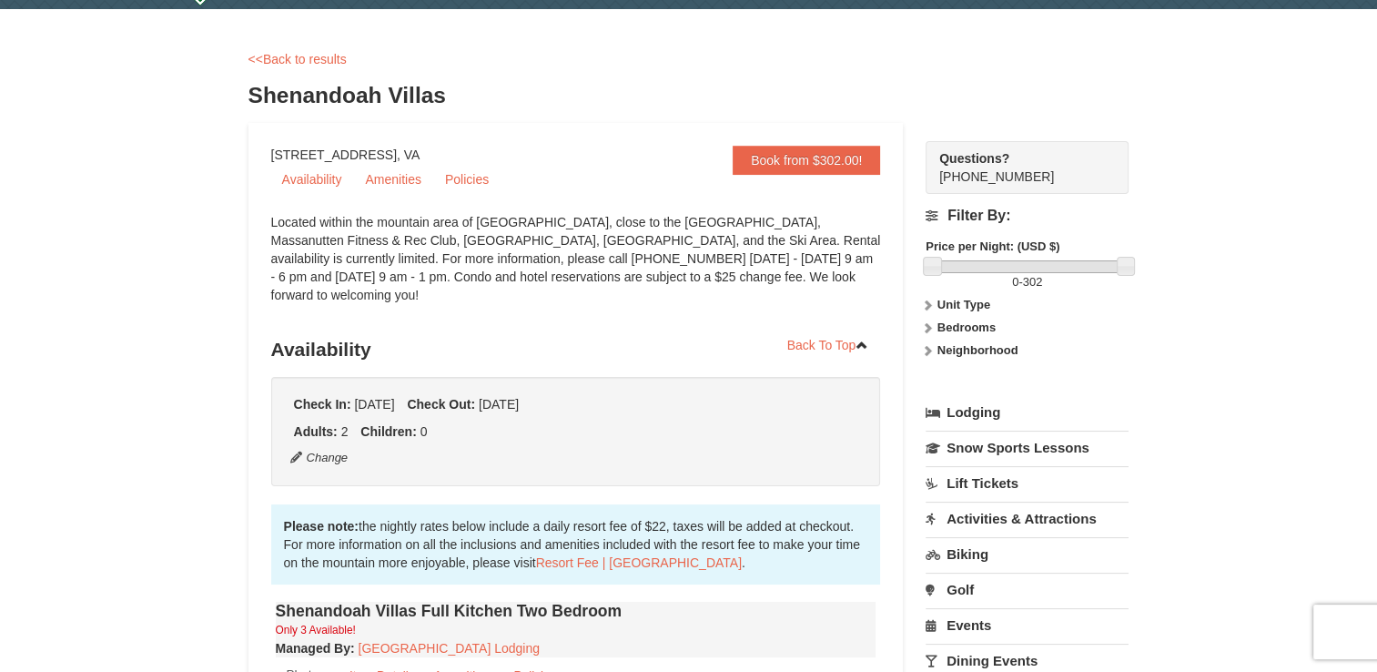
scroll to position [51, 0]
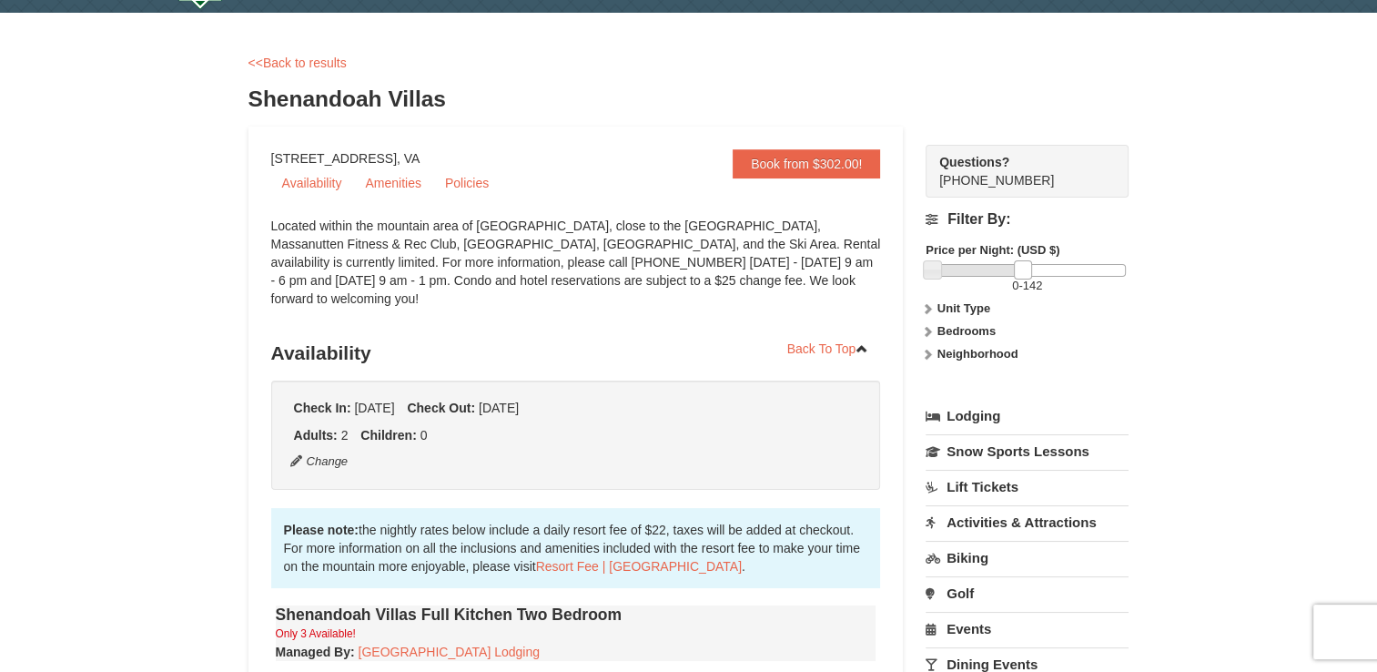
drag, startPoint x: 1127, startPoint y: 268, endPoint x: 1023, endPoint y: 271, distance: 103.8
click at [1023, 271] on link at bounding box center [1023, 269] width 18 height 18
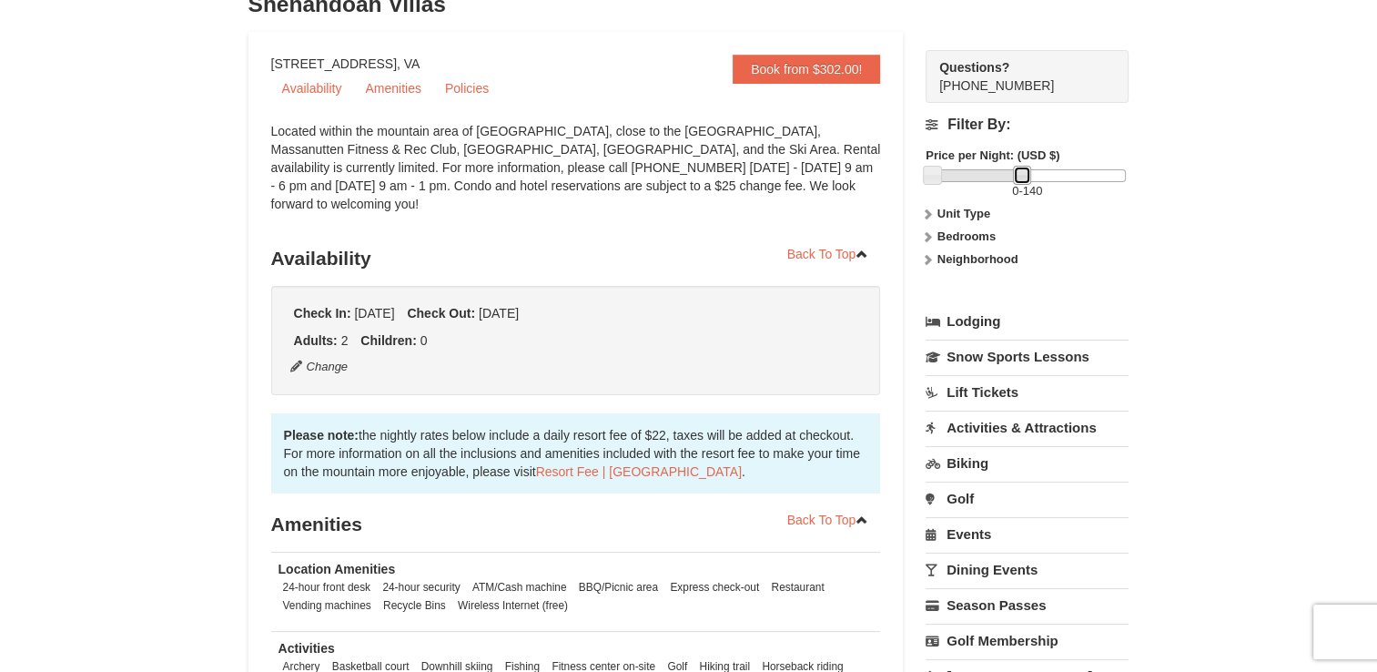
scroll to position [0, 0]
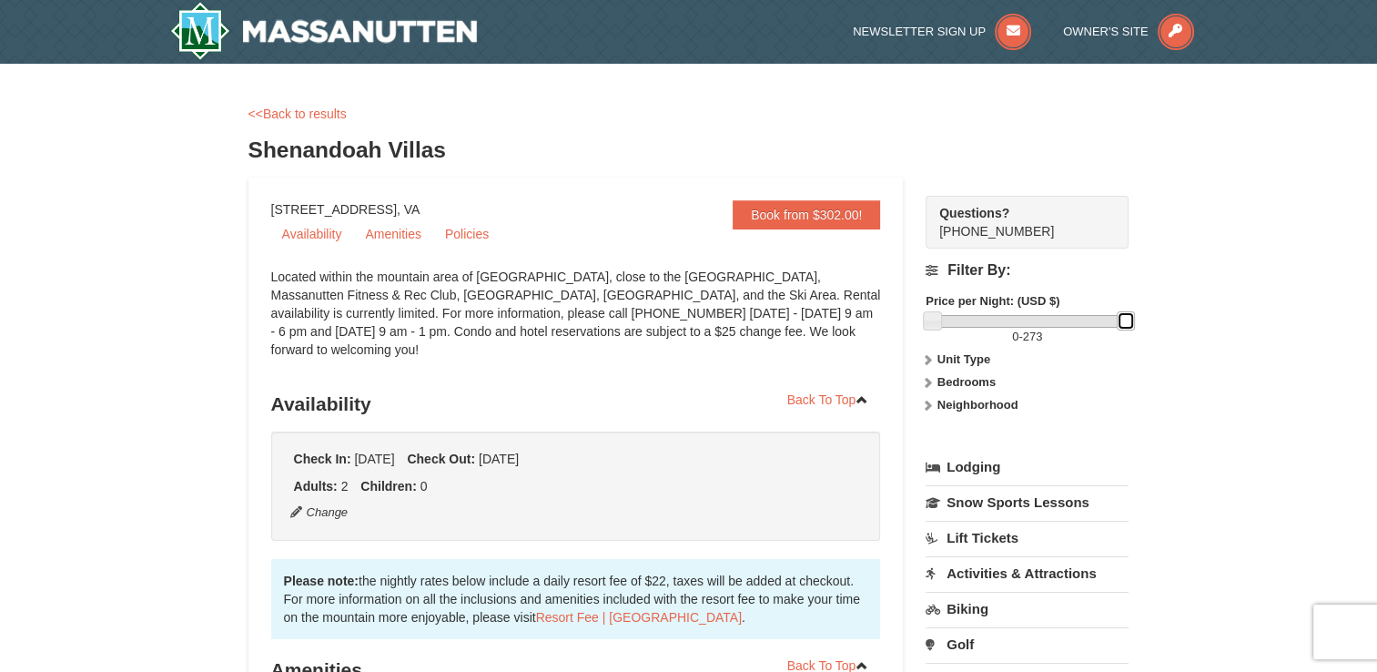
drag, startPoint x: 1043, startPoint y: 322, endPoint x: 1228, endPoint y: 323, distance: 184.7
click at [1228, 323] on div "× <<Back to results Shenandoah Villas Book from $302.00! 1822 Resort Drive, Mas…" at bounding box center [688, 556] width 1377 height 985
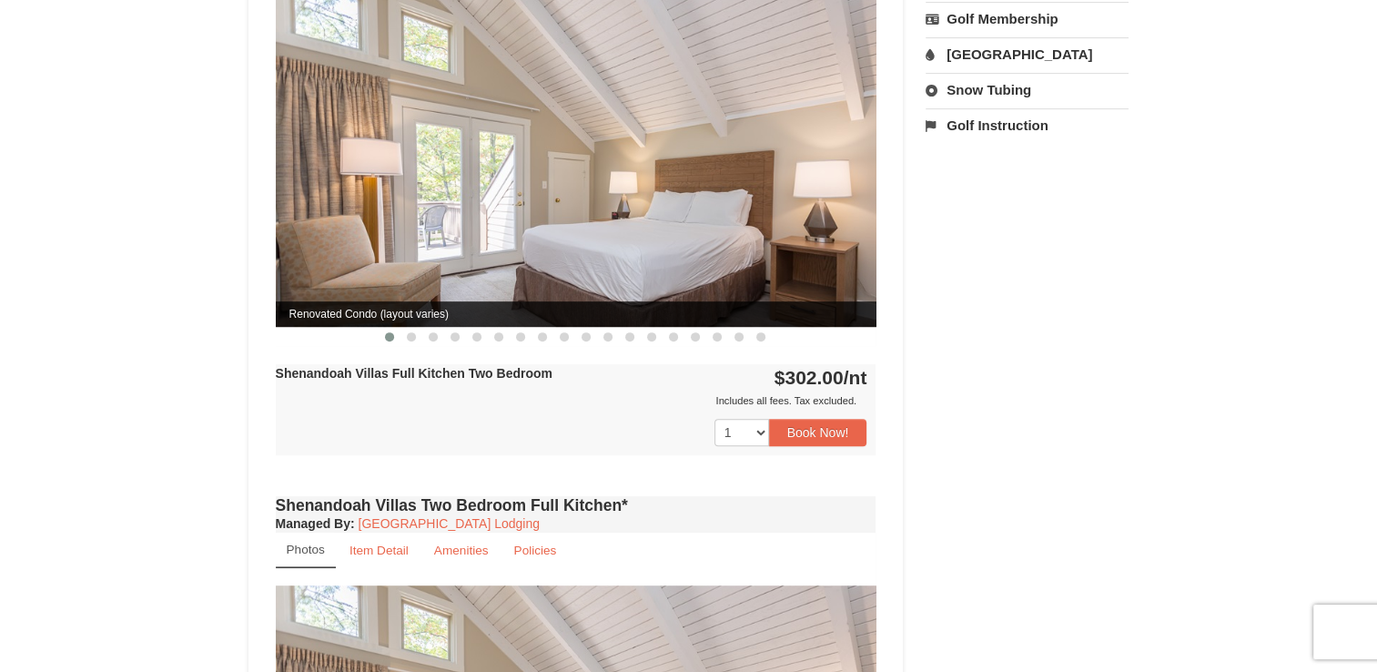
scroll to position [774, 0]
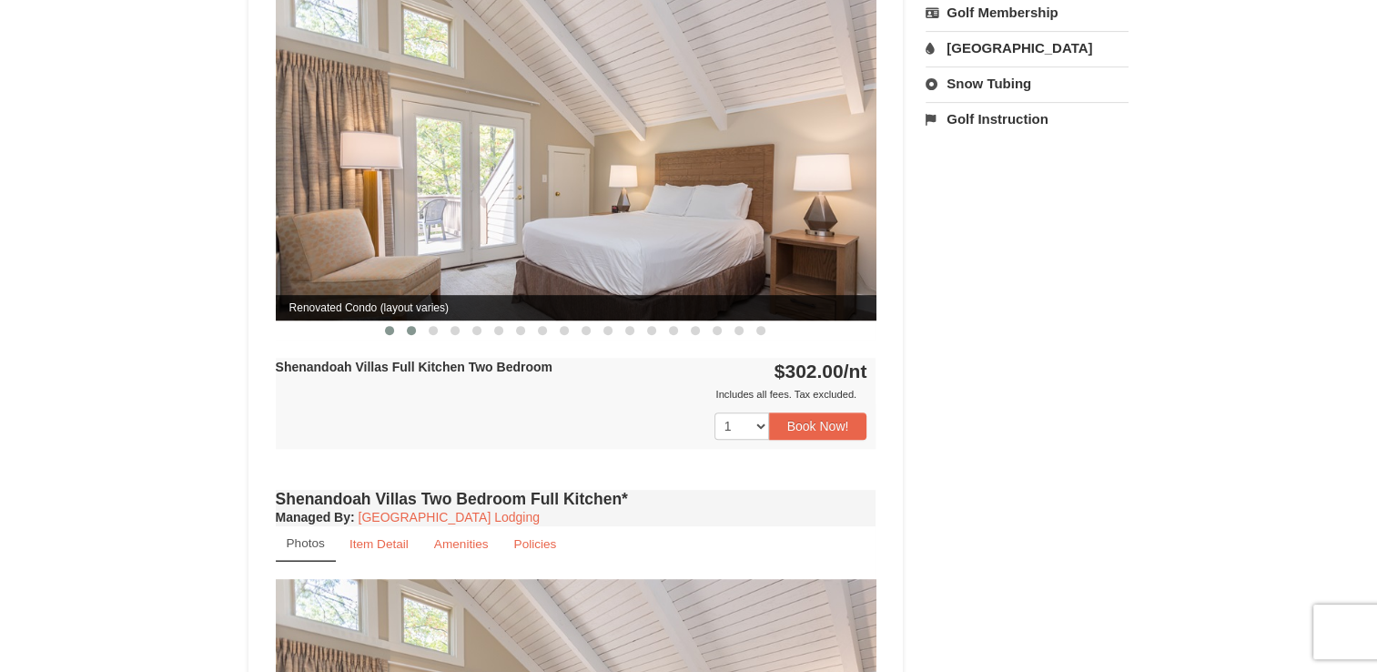
click at [413, 326] on span at bounding box center [411, 330] width 9 height 9
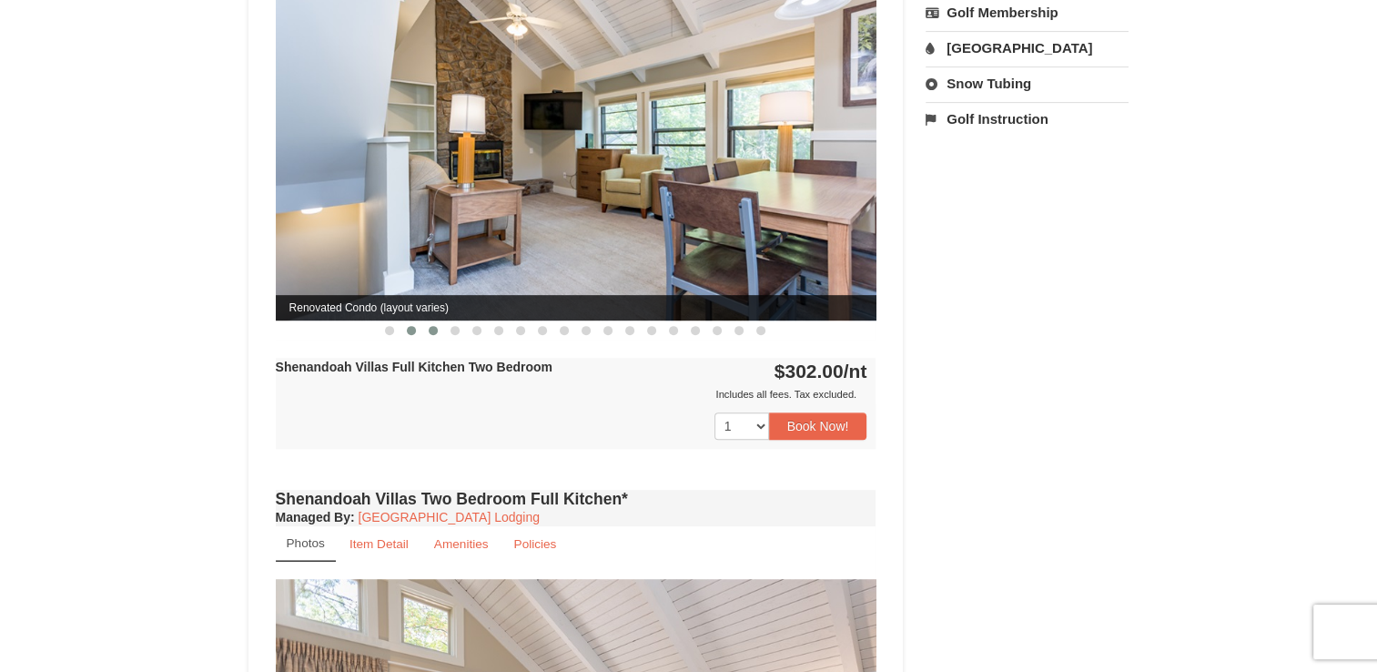
click at [441, 321] on button at bounding box center [433, 330] width 22 height 18
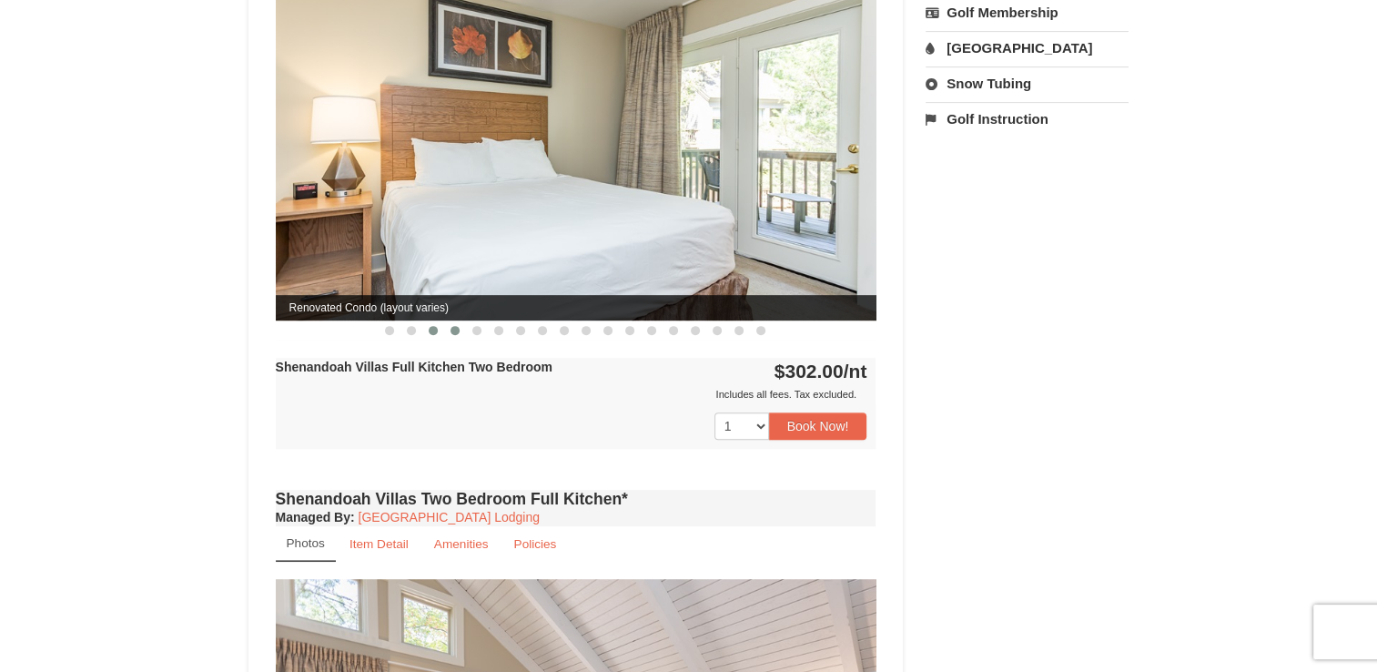
click at [455, 326] on span at bounding box center [454, 330] width 9 height 9
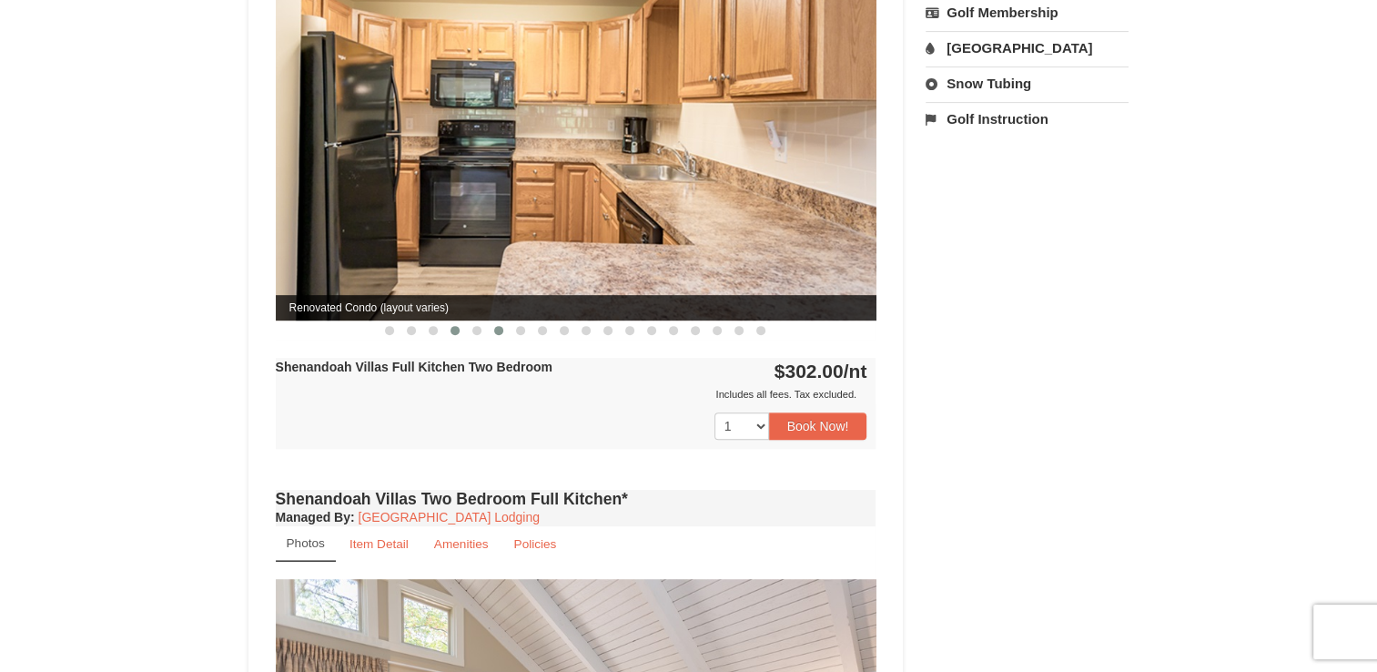
click at [495, 326] on span at bounding box center [498, 330] width 9 height 9
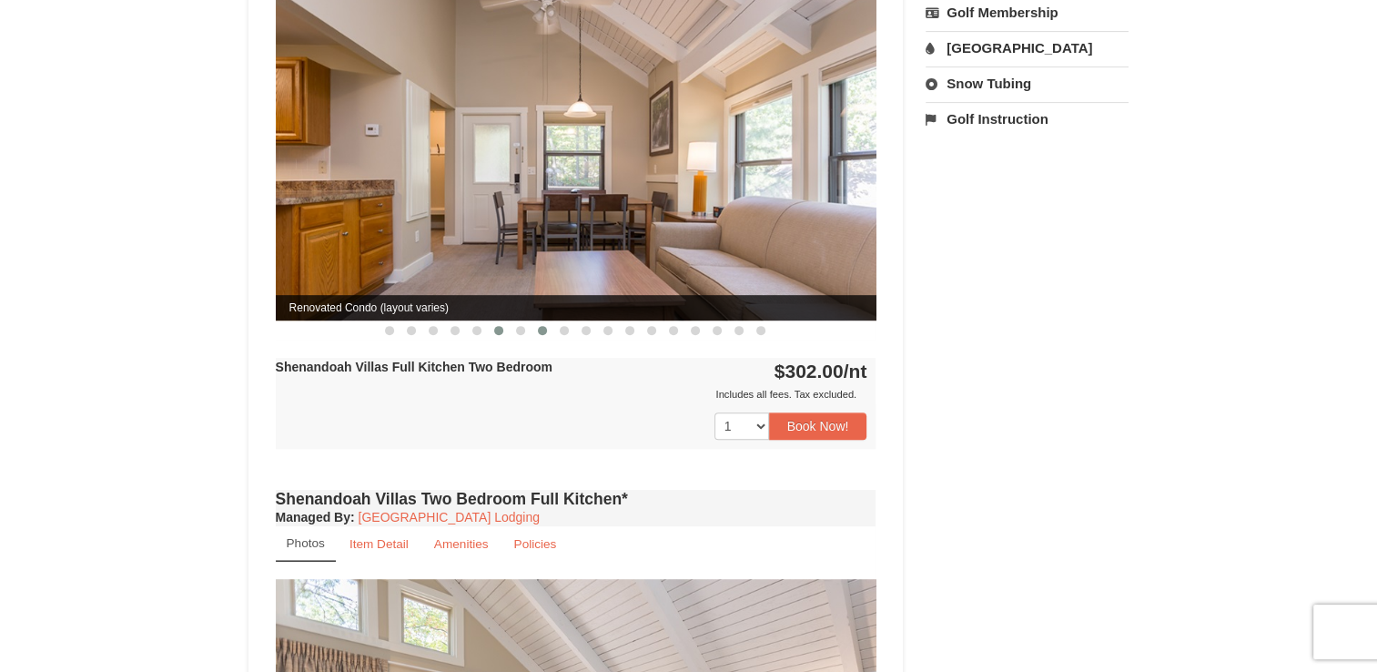
click at [538, 326] on span at bounding box center [542, 330] width 9 height 9
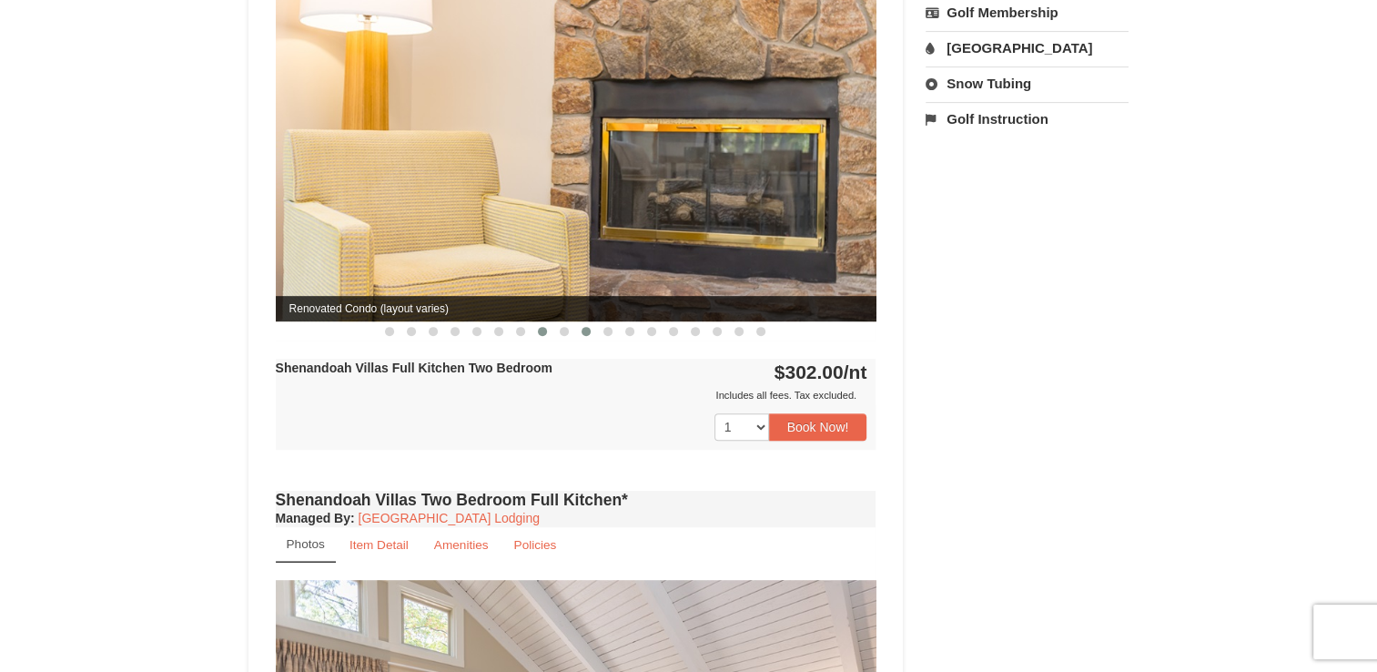
click at [580, 322] on button at bounding box center [586, 331] width 22 height 18
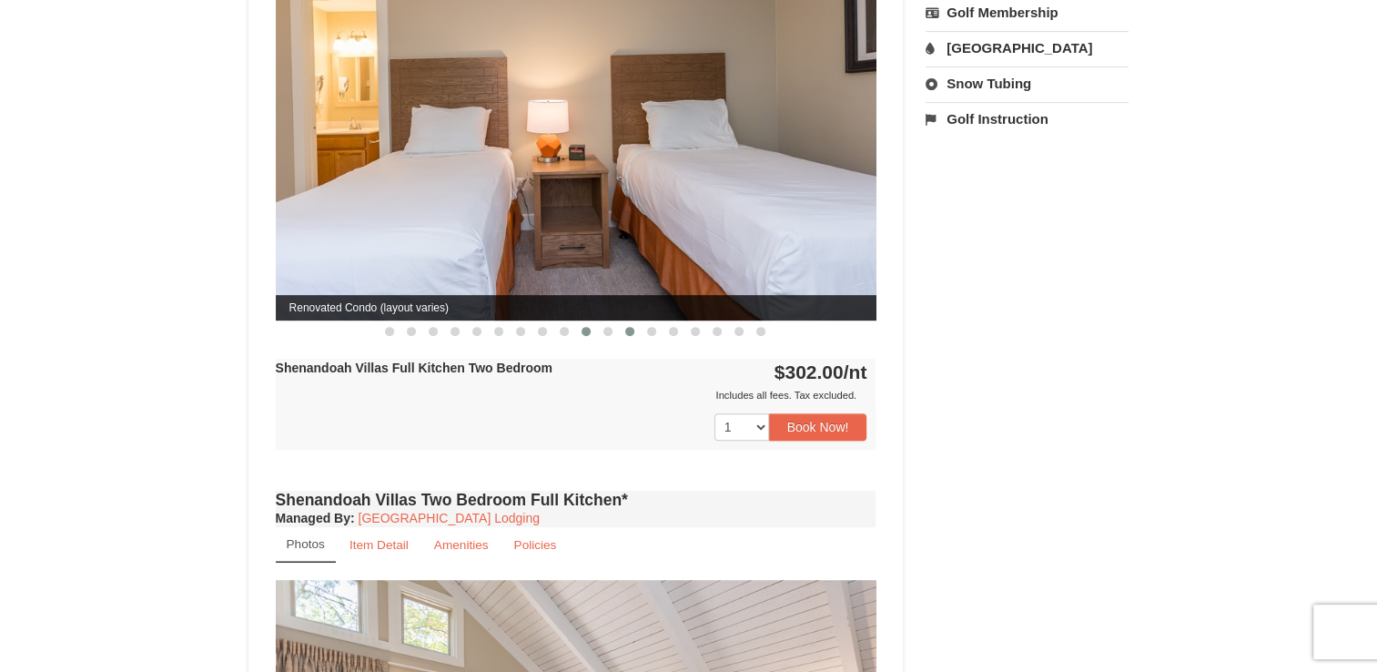
click at [622, 322] on button at bounding box center [630, 331] width 22 height 18
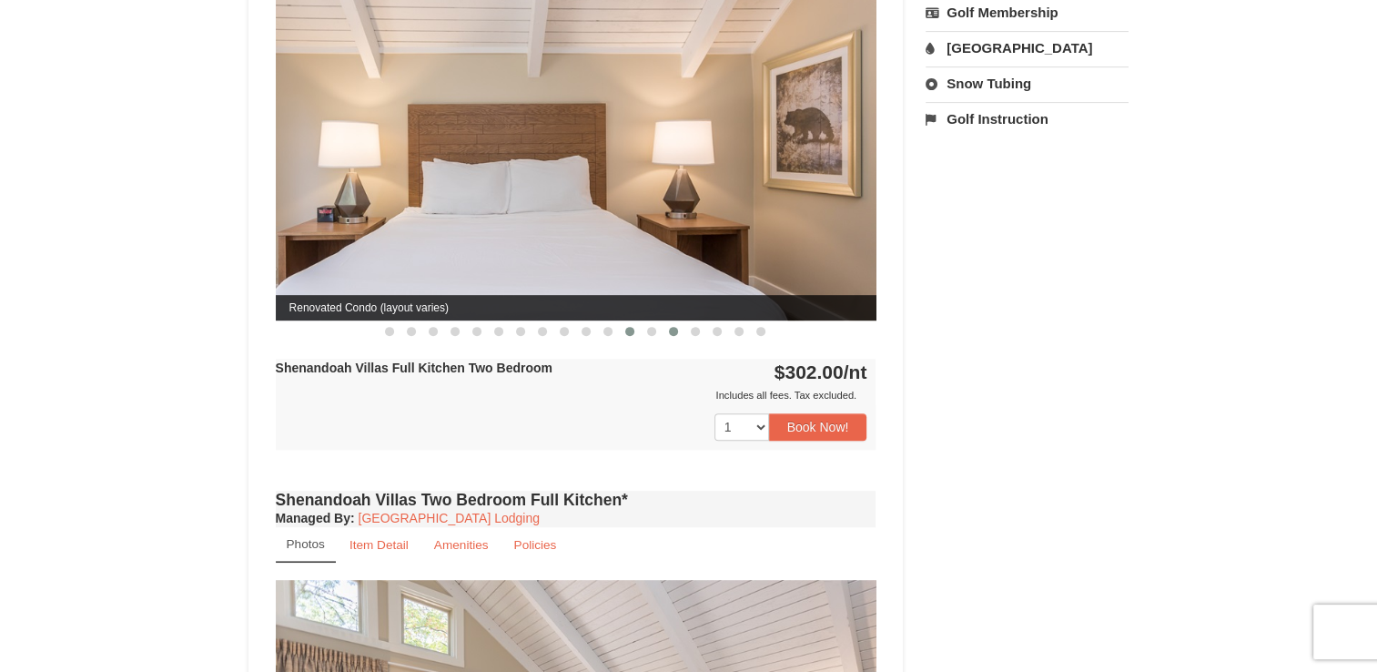
click at [677, 327] on span at bounding box center [673, 331] width 9 height 9
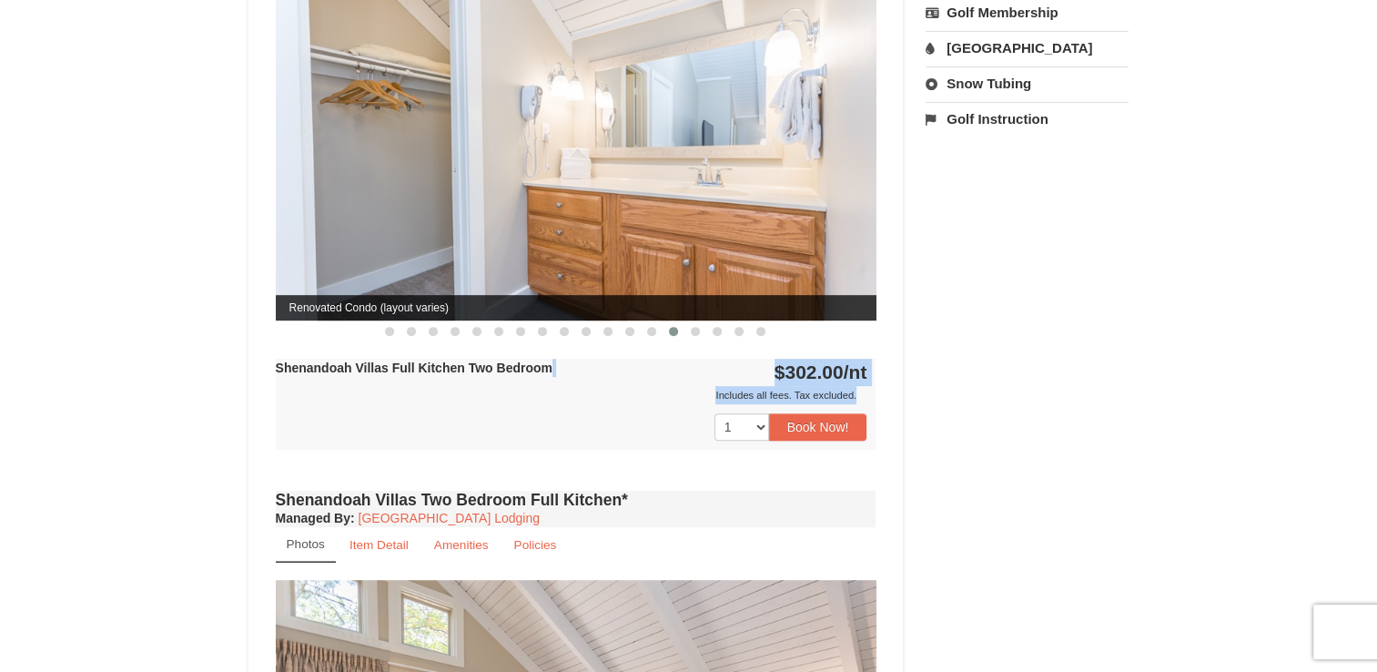
drag, startPoint x: 651, startPoint y: 349, endPoint x: 655, endPoint y: 393, distance: 44.8
click at [655, 393] on div "Shenandoah Villas Full Kitchen Two Bedroom $302.00 /nt Includes all fees. Tax e…" at bounding box center [576, 404] width 601 height 91
drag, startPoint x: 655, startPoint y: 393, endPoint x: 622, endPoint y: 406, distance: 35.2
click at [622, 406] on div "1 2 3 Book Now!" at bounding box center [576, 427] width 601 height 46
click at [1086, 327] on div "Book from $302.00! 1822 Resort Drive, Massanutten, VA Availability Amenities Po…" at bounding box center [688, 421] width 881 height 2035
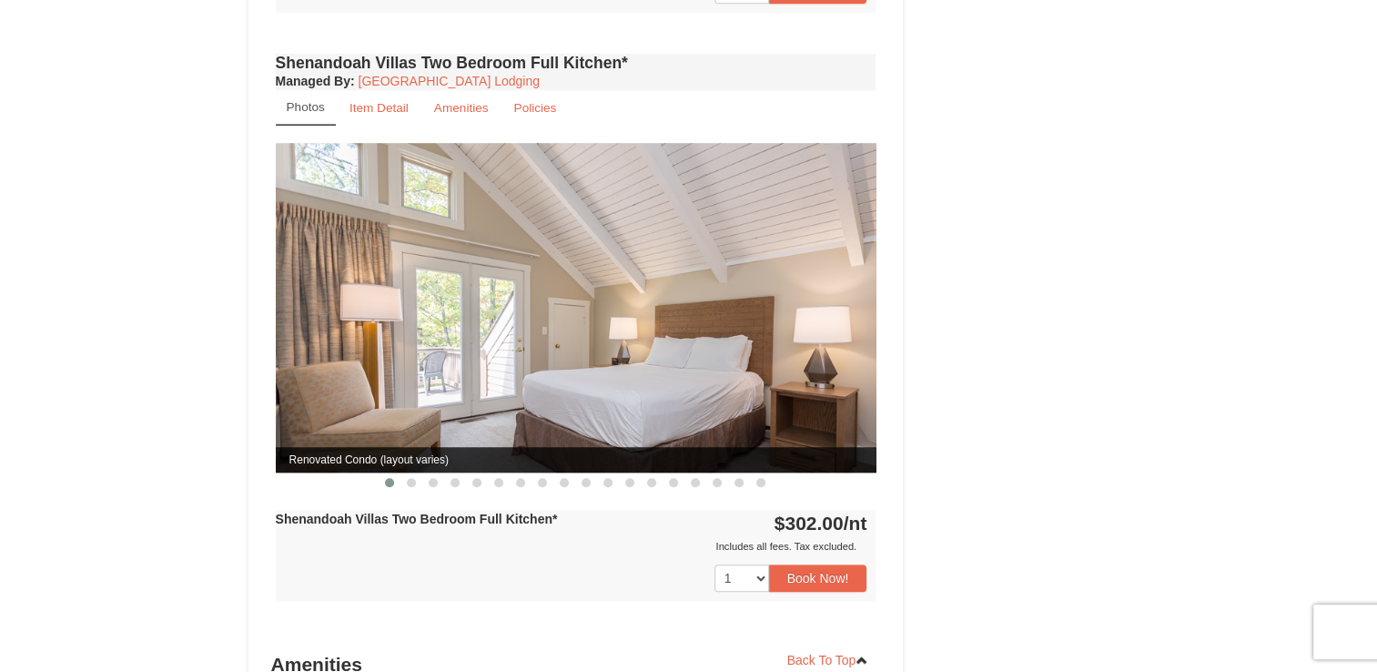
scroll to position [1208, 0]
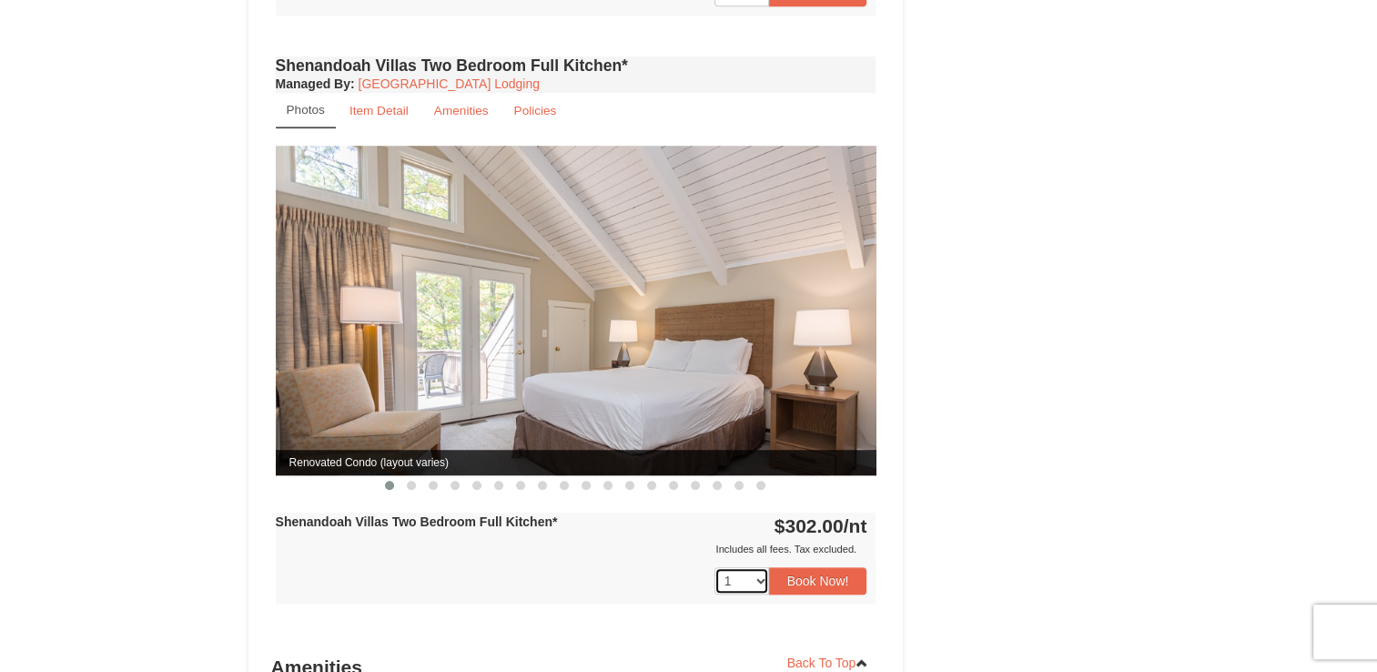
click at [760, 567] on select "1 2 3 4 5 6" at bounding box center [741, 580] width 55 height 27
select select "3"
click at [714, 567] on select "1 2 3 4 5 6" at bounding box center [741, 580] width 55 height 27
click at [544, 481] on span at bounding box center [542, 485] width 9 height 9
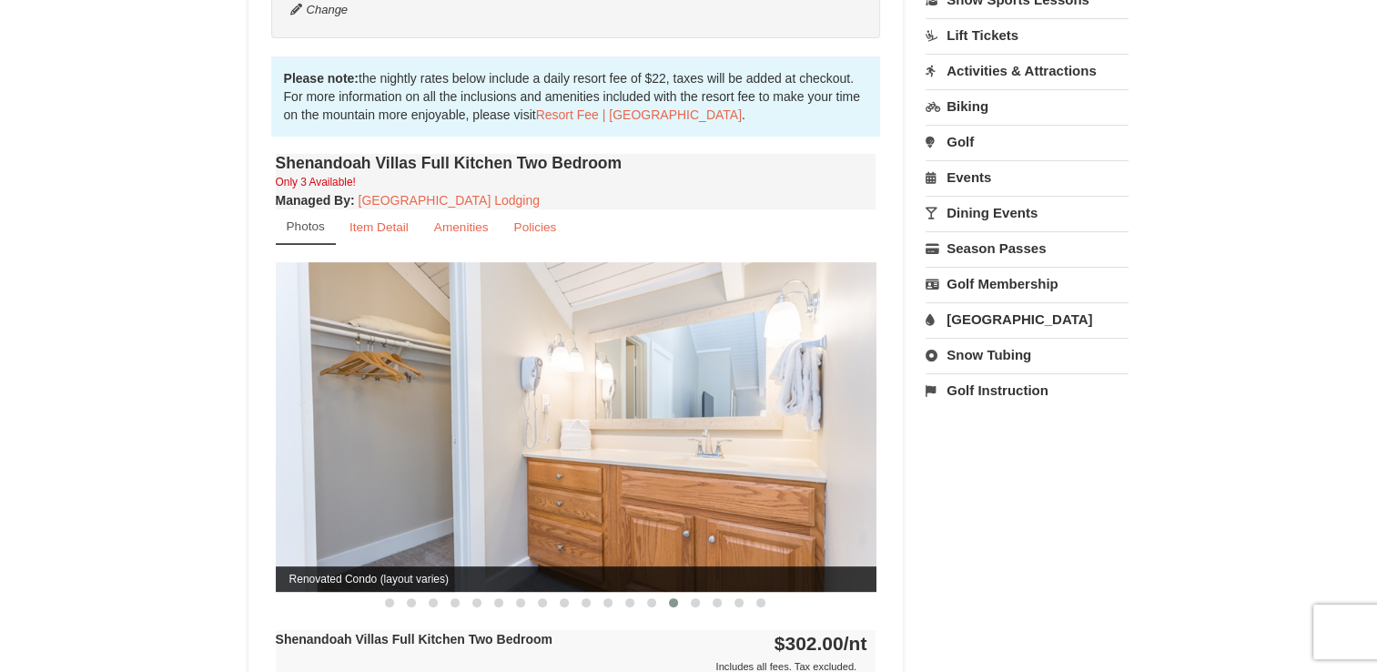
scroll to position [514, 0]
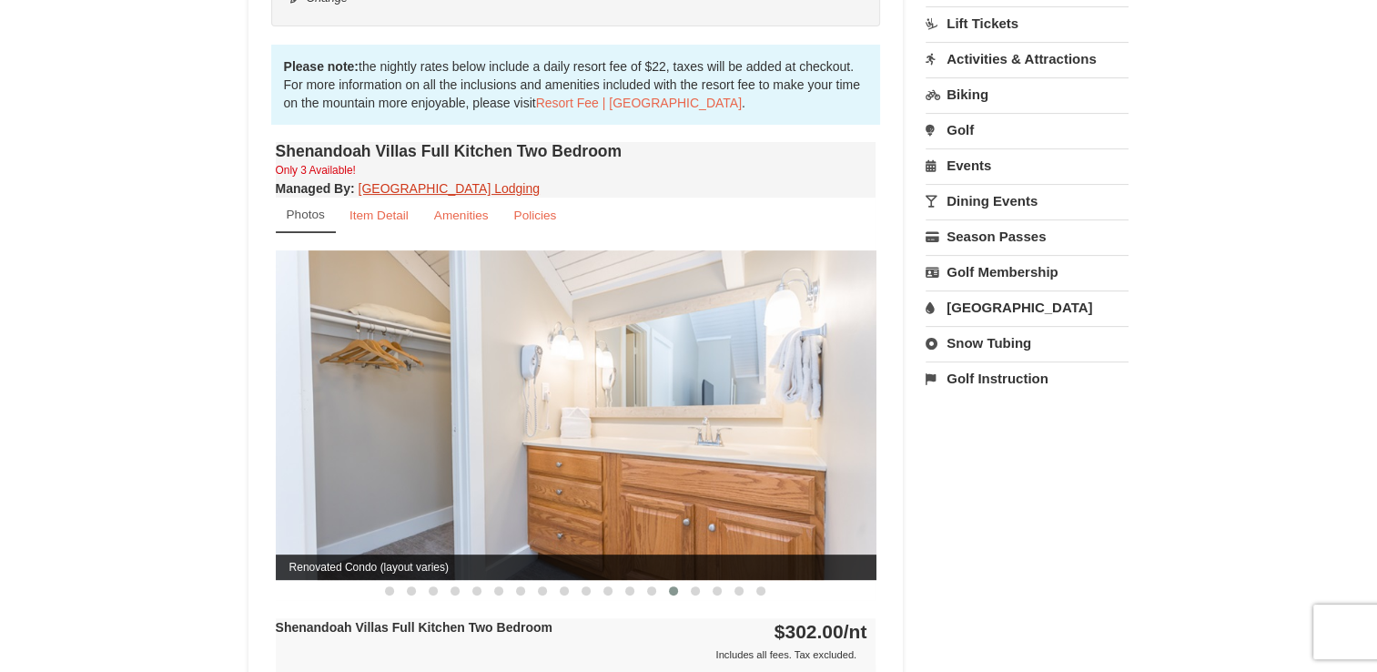
click at [397, 181] on link "Massanutten Resort Lodging" at bounding box center [449, 188] width 181 height 15
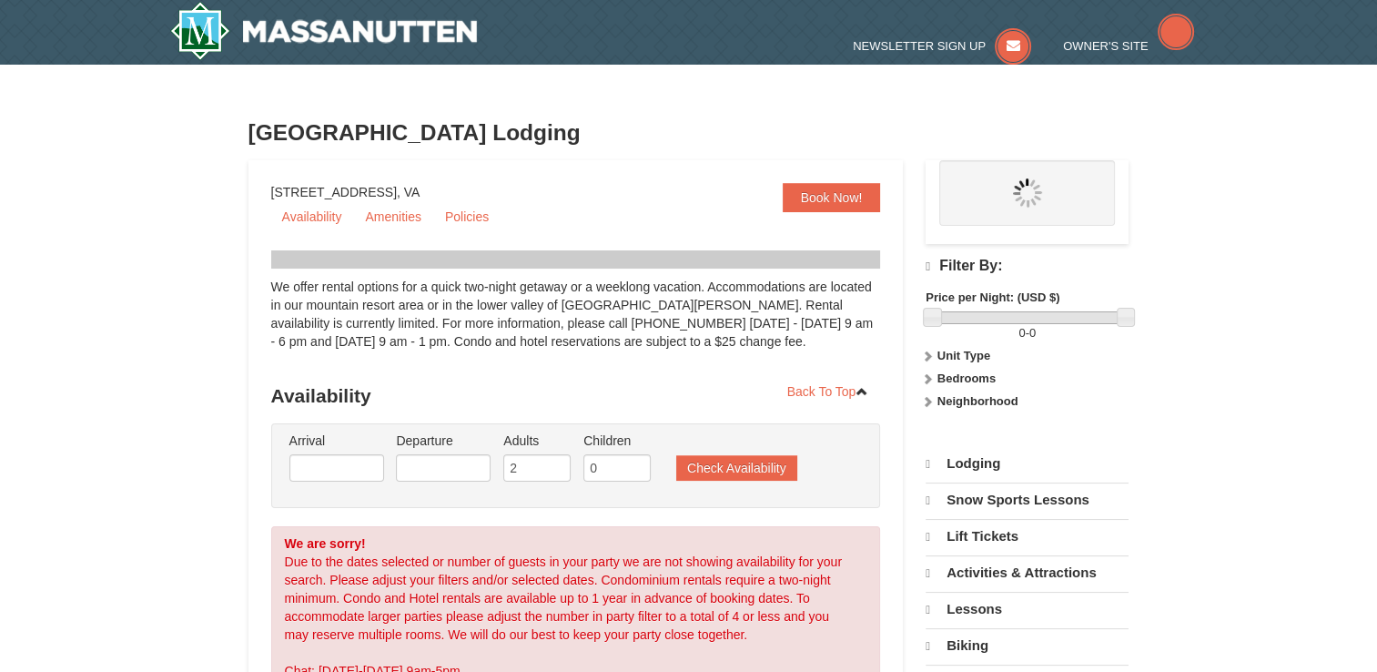
select select "10"
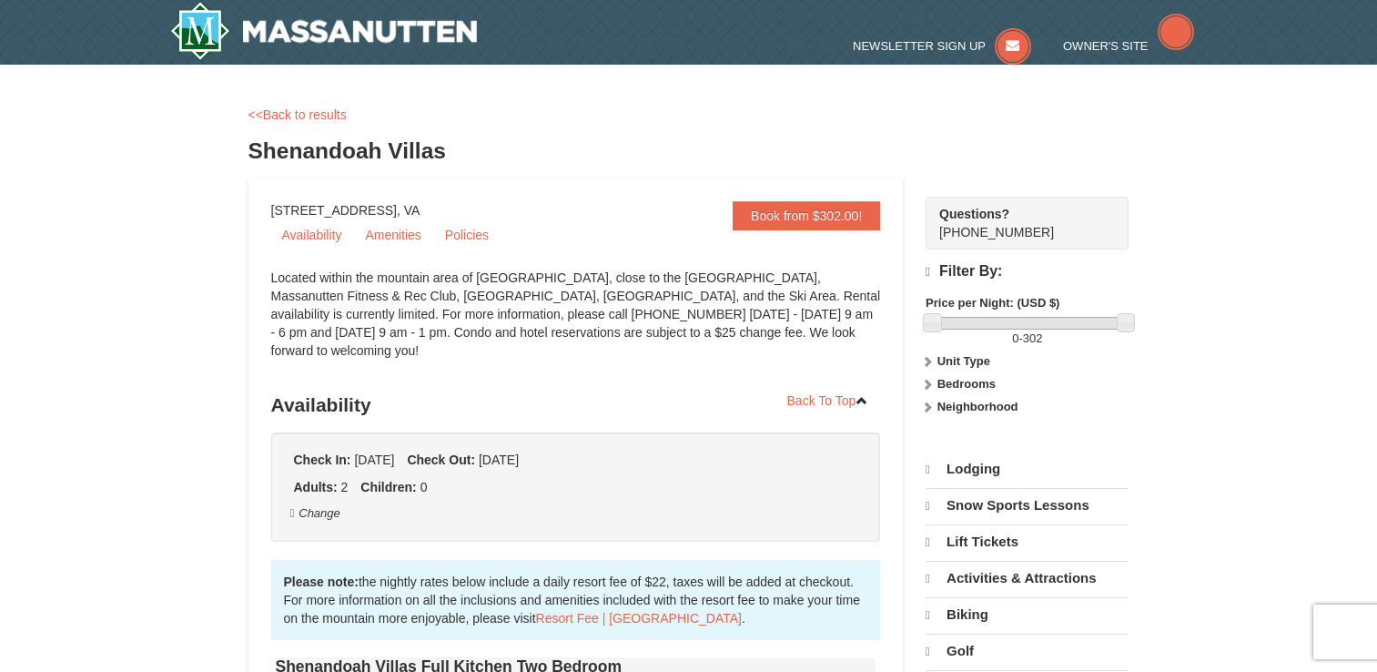
select select "3"
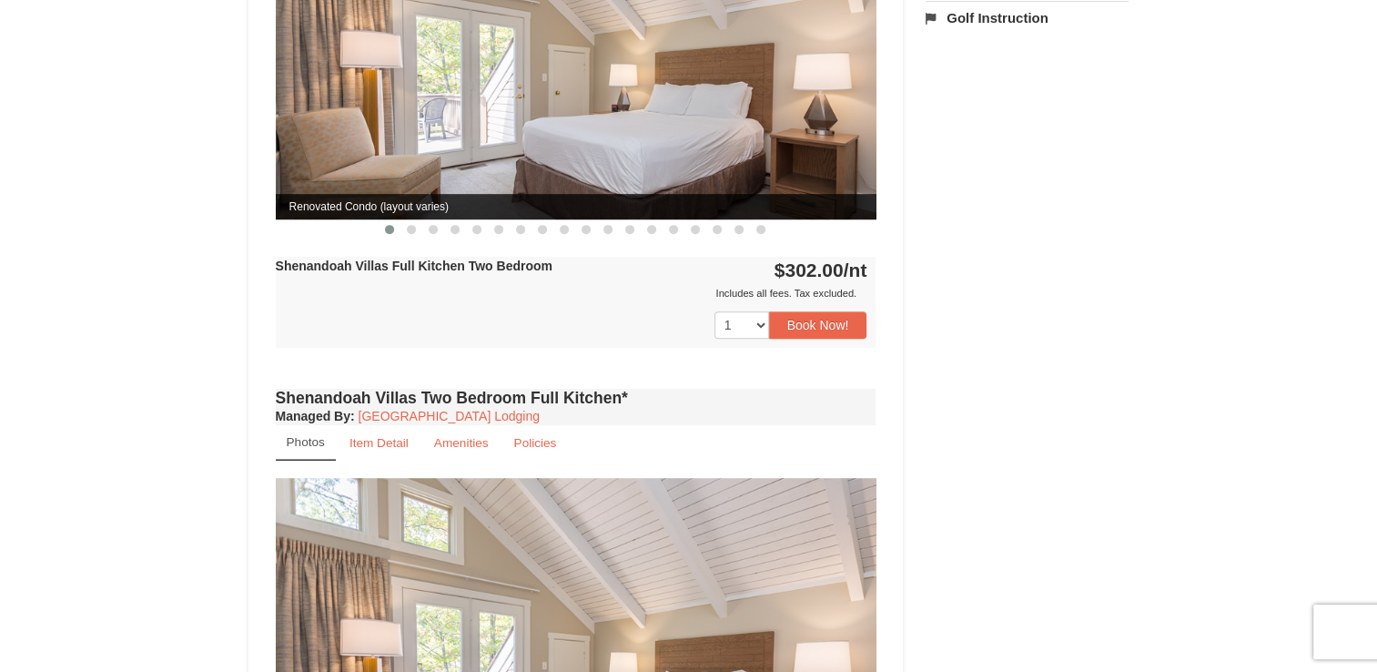
scroll to position [514, 0]
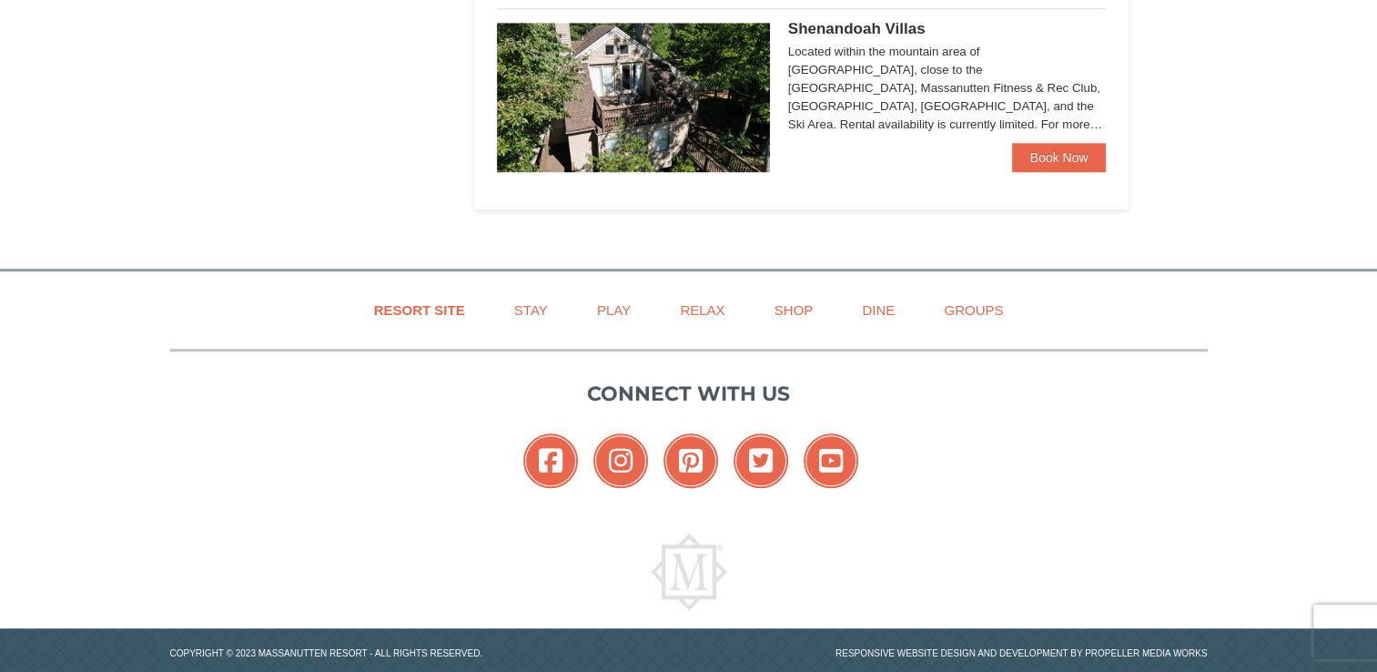
scroll to position [1336, 0]
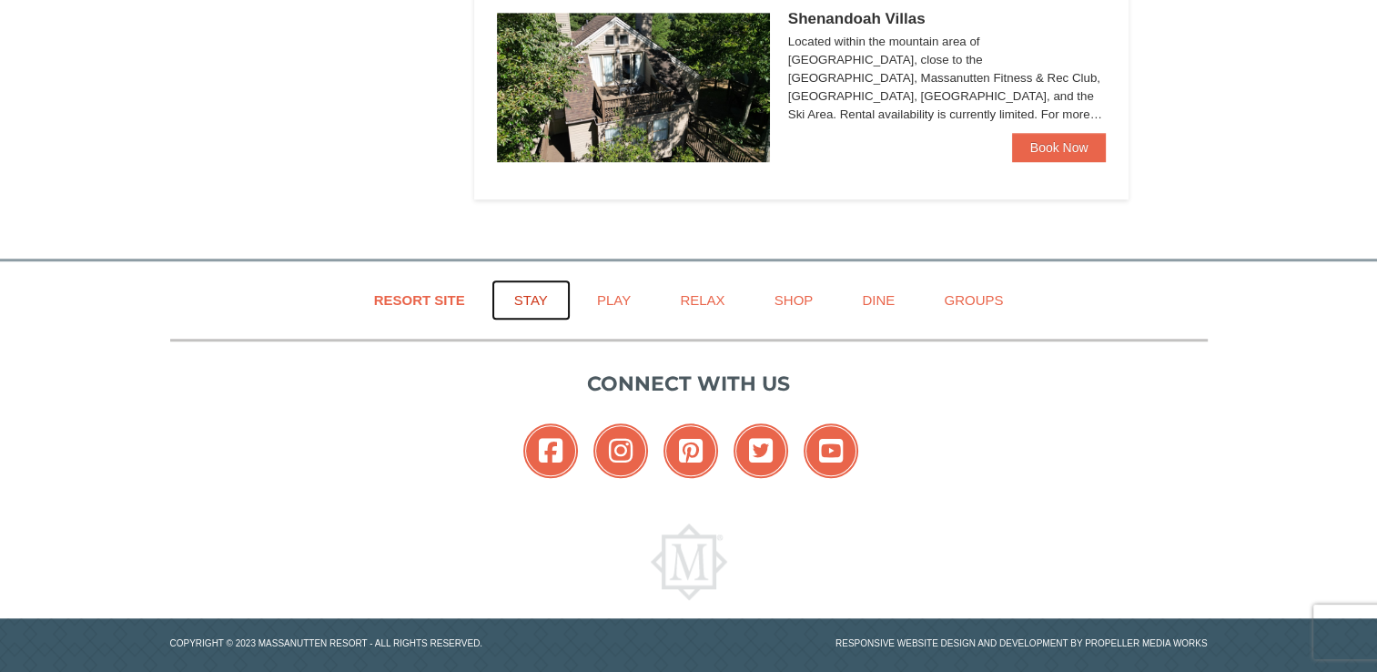
click at [532, 291] on link "Stay" at bounding box center [530, 299] width 79 height 41
